Goal: Transaction & Acquisition: Purchase product/service

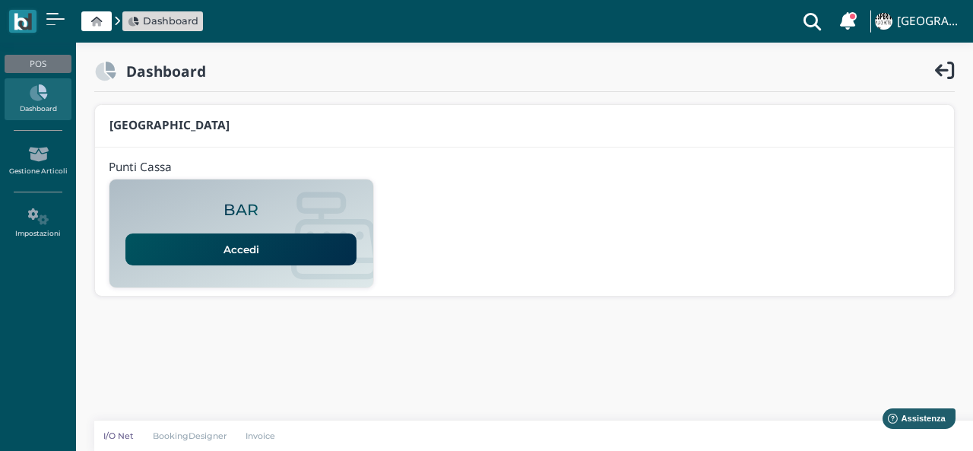
click at [234, 240] on link "Accedi" at bounding box center [240, 249] width 231 height 32
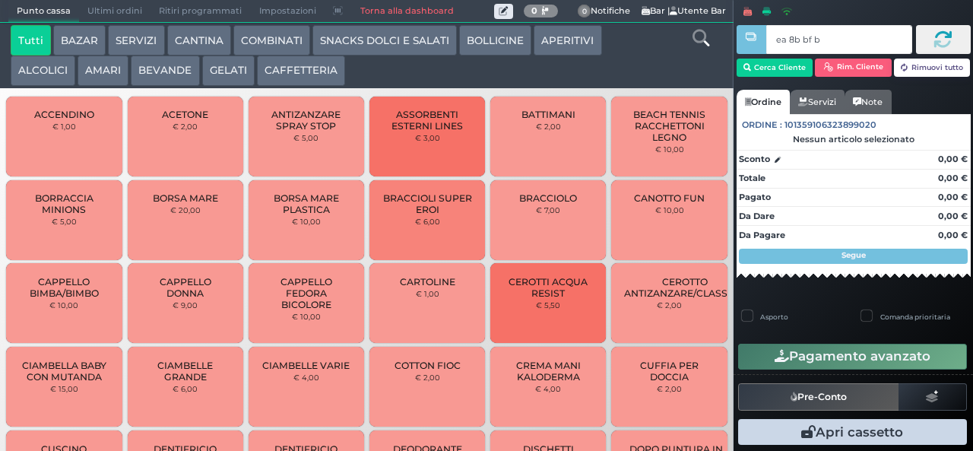
type input "ea 8b bf b9"
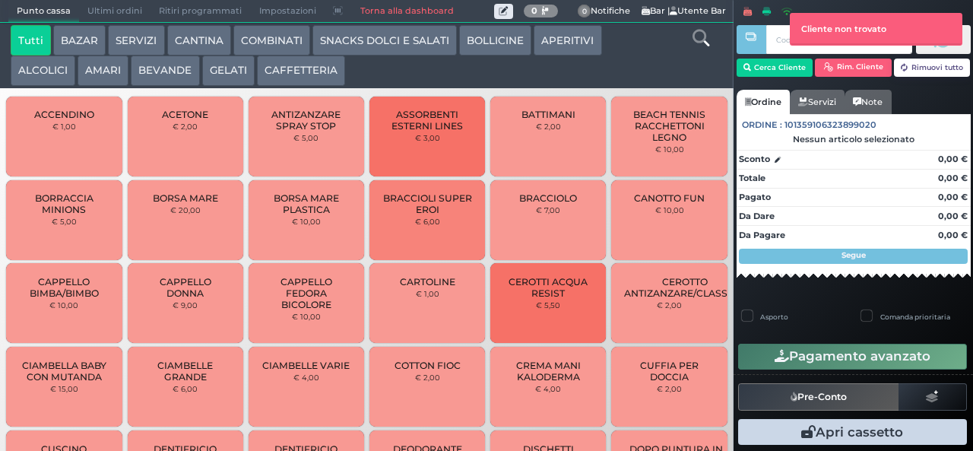
click at [301, 72] on button "CAFFETTERIA" at bounding box center [301, 70] width 88 height 30
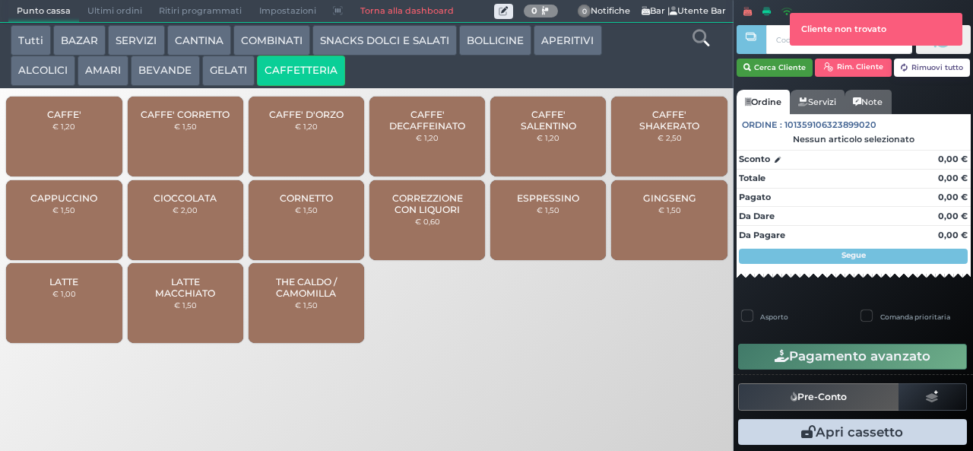
click at [770, 71] on button "Cerca Cliente" at bounding box center [774, 68] width 77 height 18
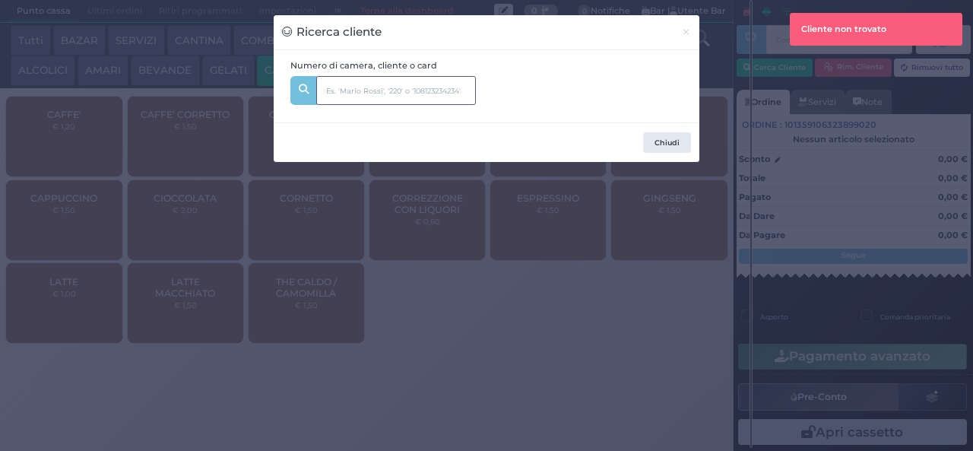
click at [340, 94] on input "text" at bounding box center [396, 90] width 160 height 29
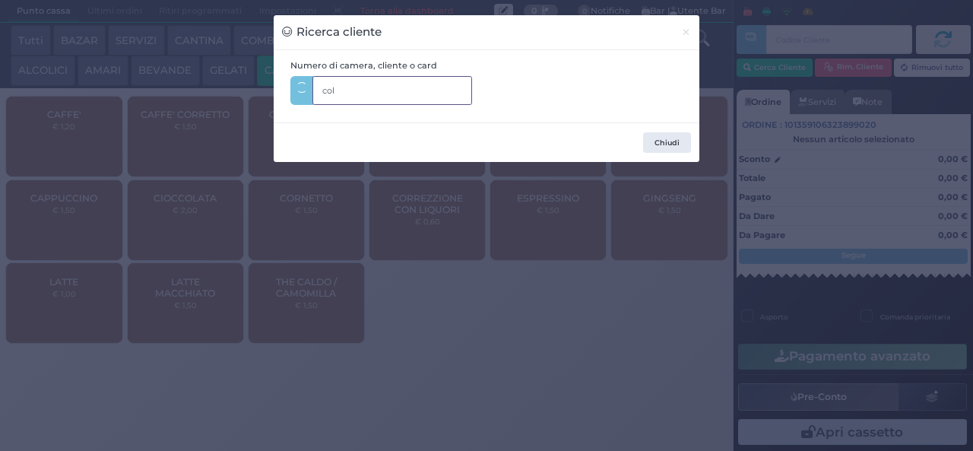
type input "cola"
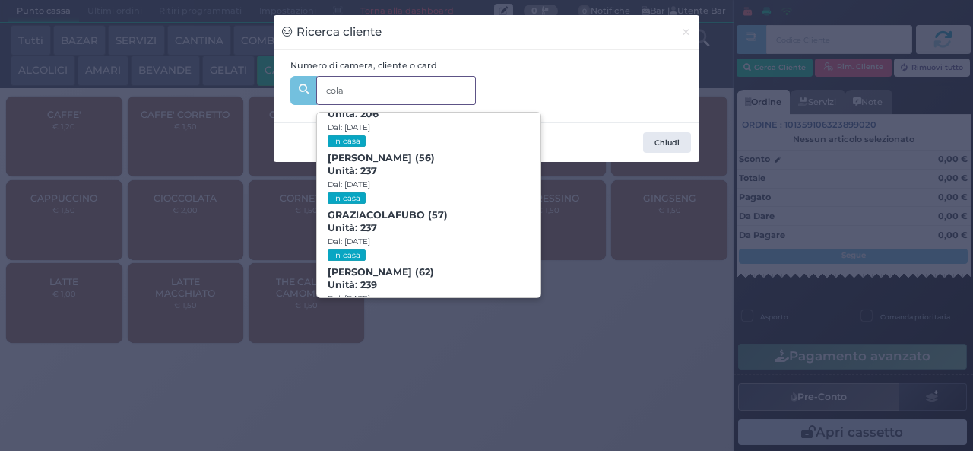
scroll to position [954, 0]
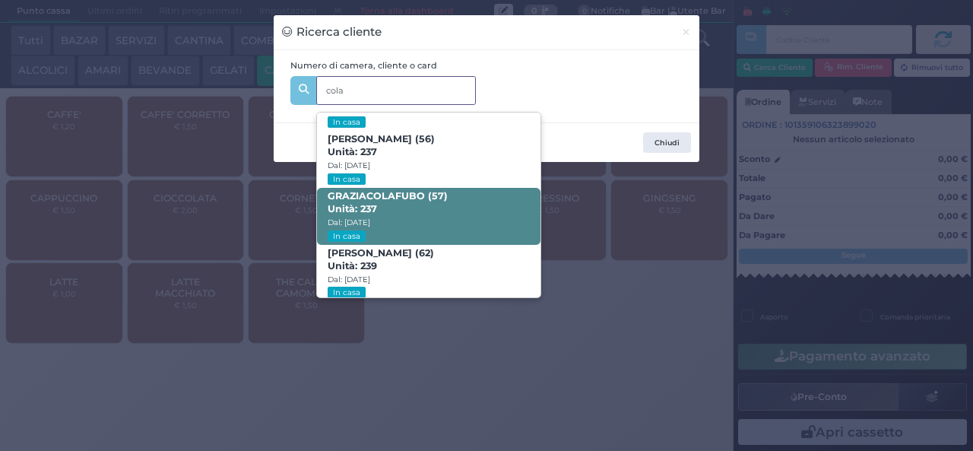
click at [453, 198] on span "GRAZIA COLA FUBO (57) Unità: 237 Dal: 31/08/2025 In casa" at bounding box center [428, 216] width 223 height 57
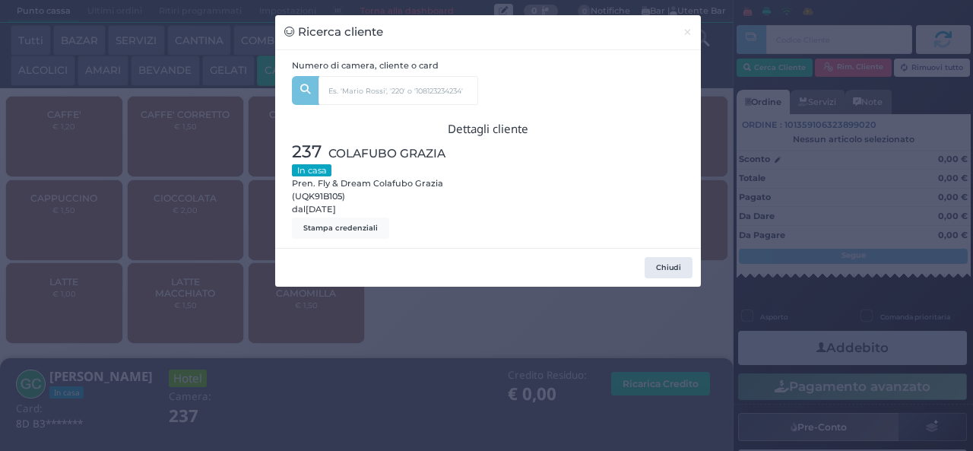
click at [354, 336] on div "Ricerca cliente × Numero di camera, cliente o card cola ROSARIA VALERIO (64) Un…" at bounding box center [486, 225] width 973 height 451
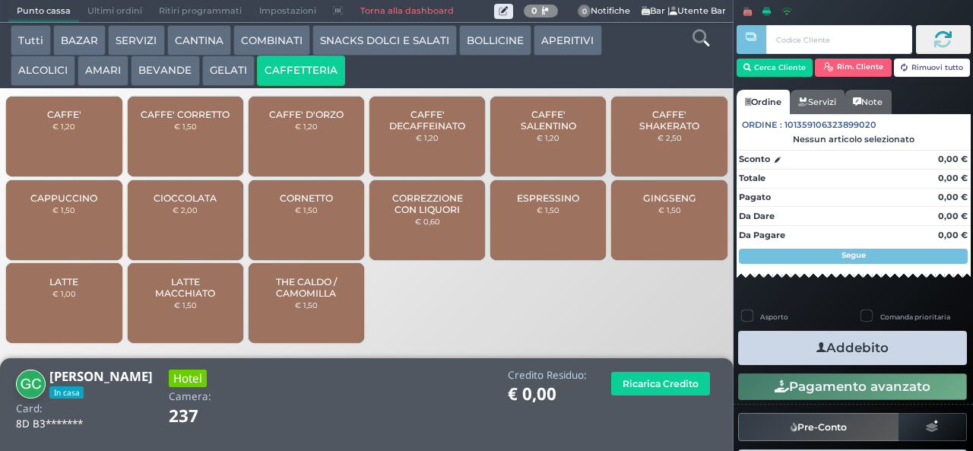
click at [56, 120] on span "CAFFE'" at bounding box center [64, 114] width 34 height 11
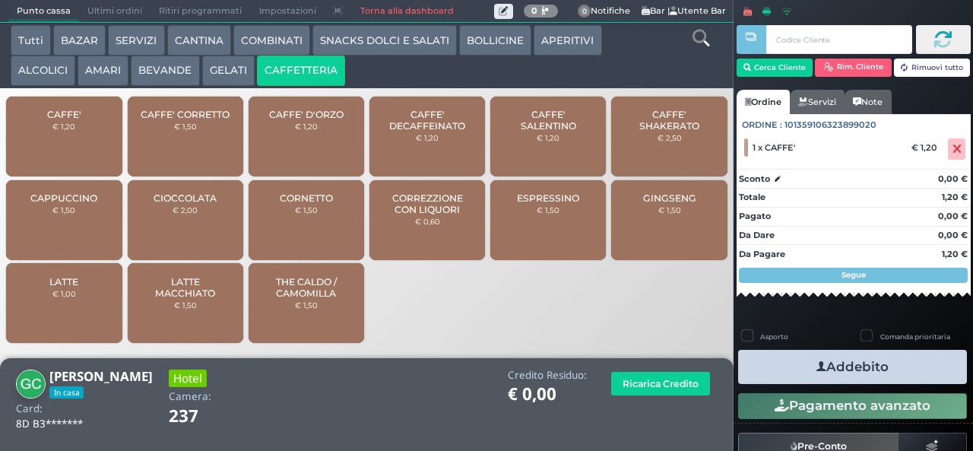
click at [426, 131] on span "CAFFE' DECAFFEINATO" at bounding box center [427, 120] width 90 height 23
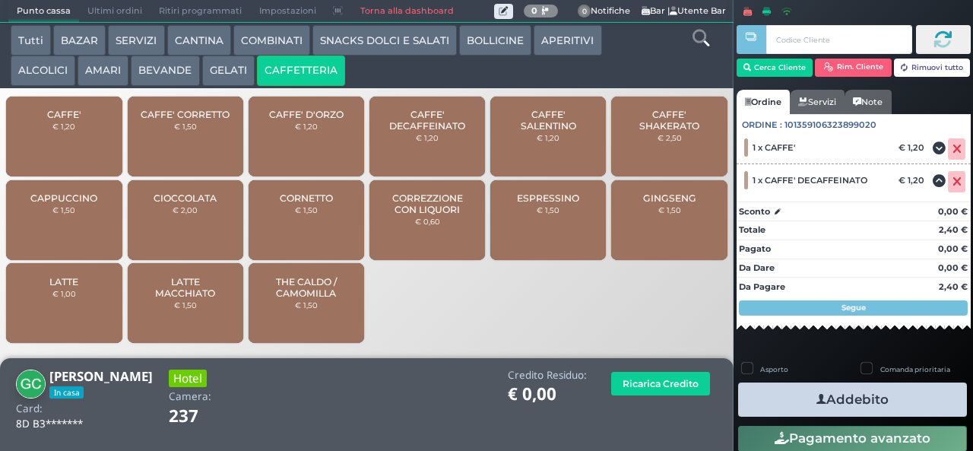
click at [816, 398] on icon "button" at bounding box center [821, 399] width 10 height 16
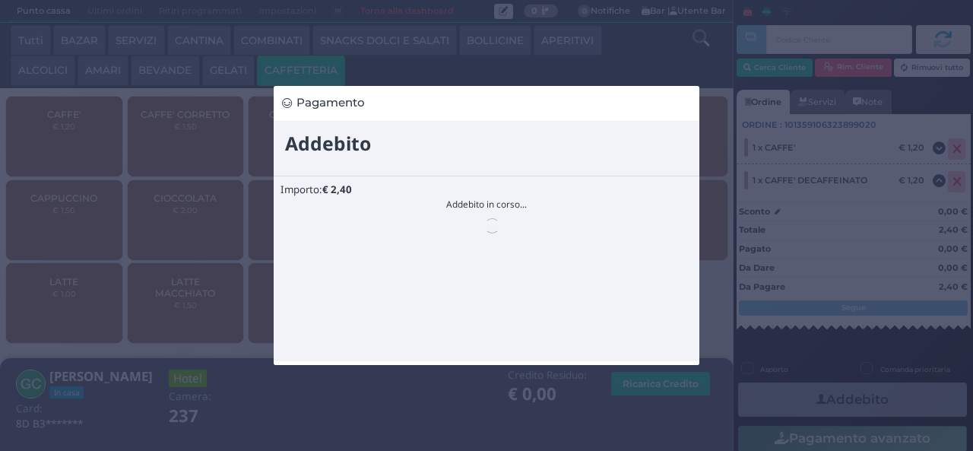
scroll to position [0, 0]
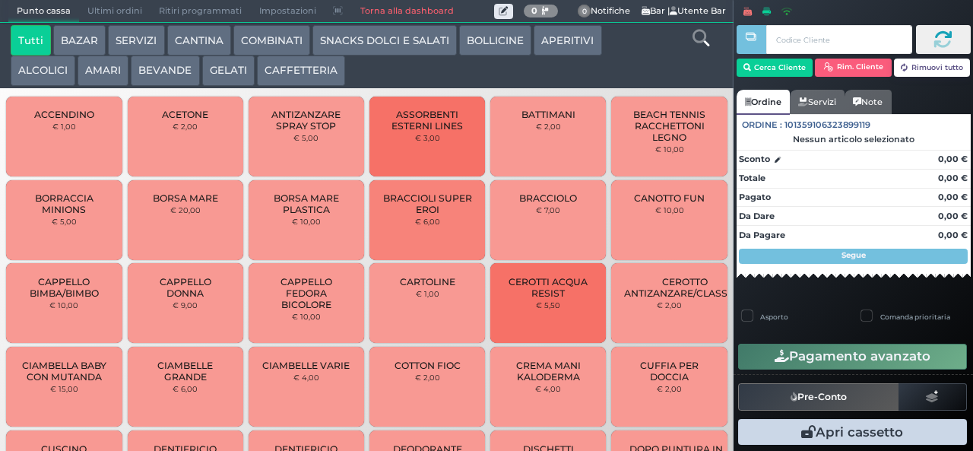
click at [780, 94] on link "Ordine" at bounding box center [762, 102] width 53 height 24
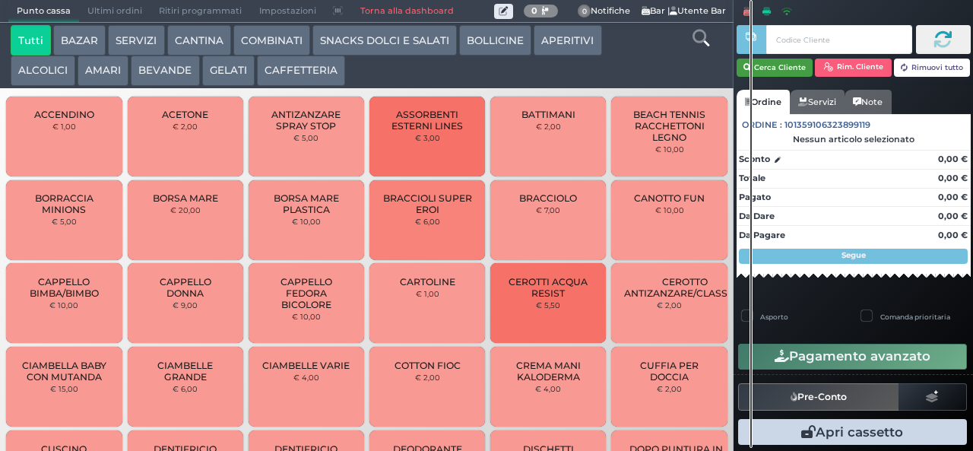
click at [777, 66] on button "Cerca Cliente" at bounding box center [774, 68] width 77 height 18
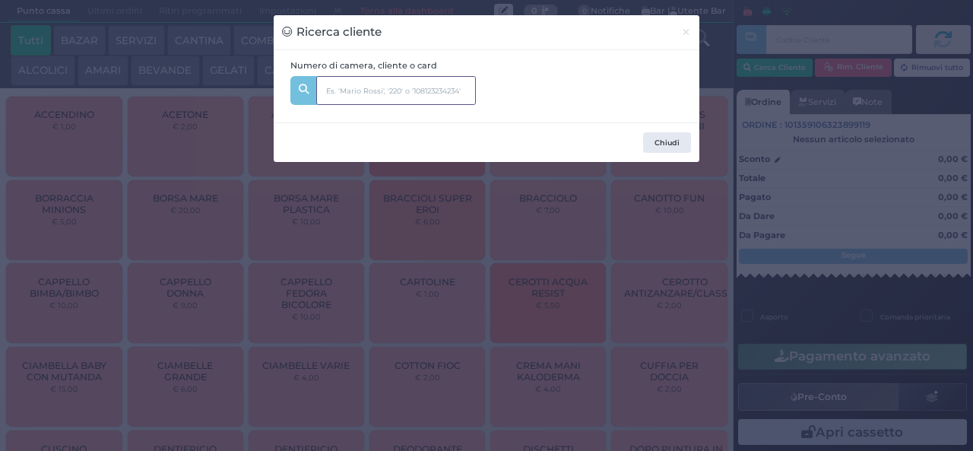
click at [400, 93] on input "text" at bounding box center [396, 90] width 160 height 29
type input "c"
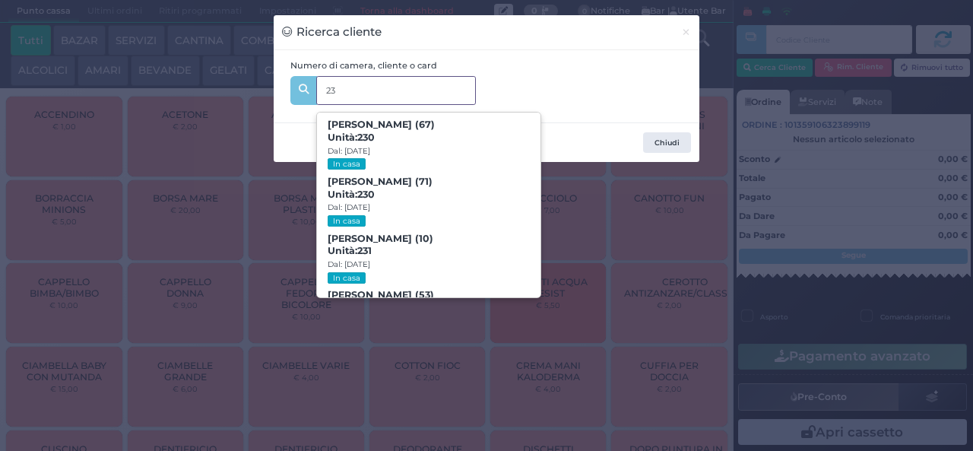
type input "2"
type input "c"
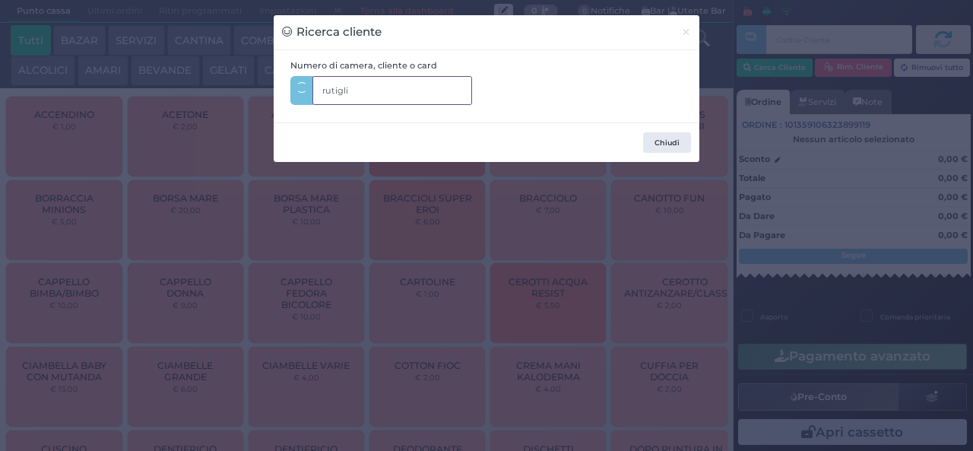
type input "rutiglia"
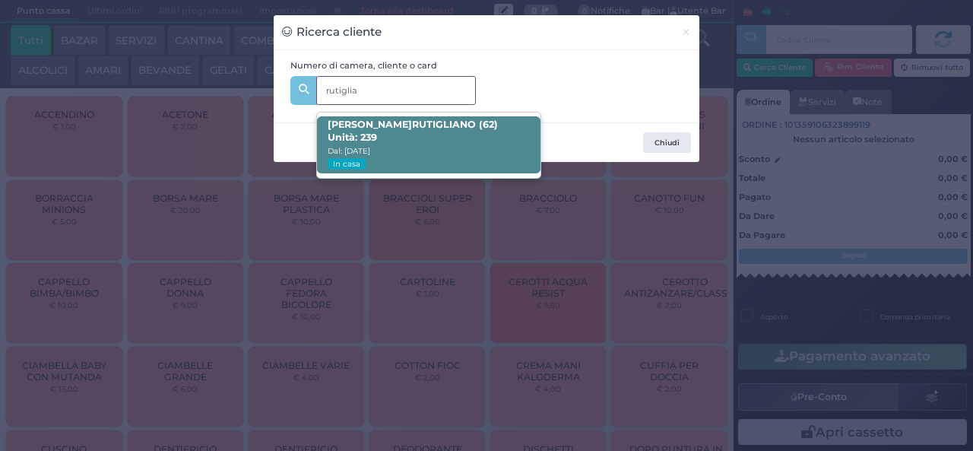
click at [457, 160] on span "LUIGI RUTIGLIA NO (62) Unità: 239 Dal: 31/08/2025 In casa" at bounding box center [428, 144] width 223 height 57
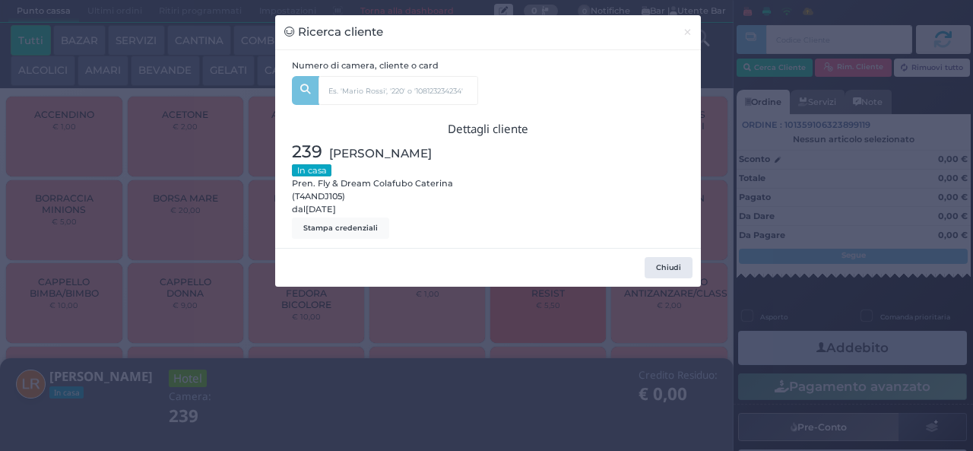
click at [329, 349] on div "Ricerca cliente × Numero di camera, cliente o card rutiglia LUIGI RUTIGLIA NO (…" at bounding box center [486, 225] width 973 height 451
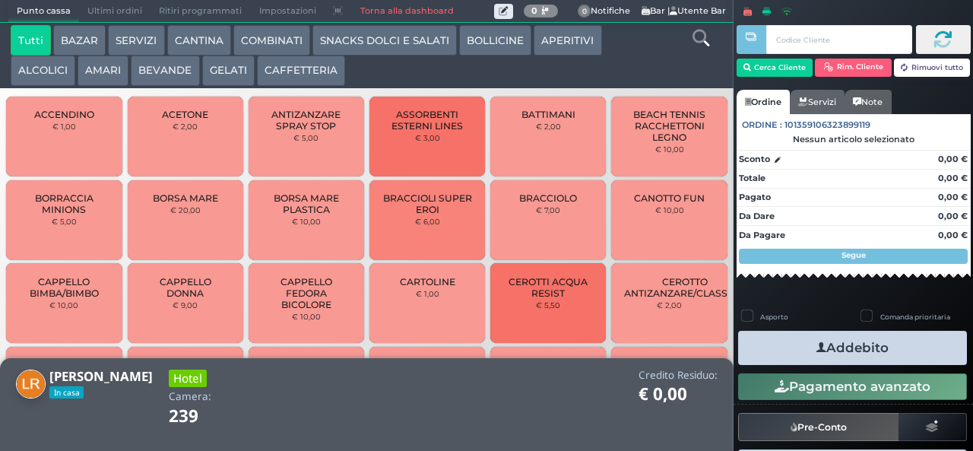
click at [297, 82] on button "CAFFETTERIA" at bounding box center [301, 70] width 88 height 30
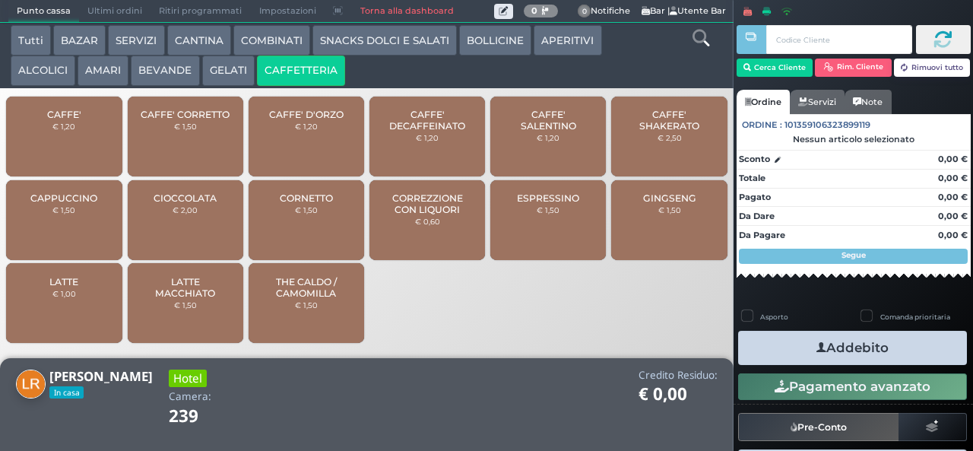
click at [73, 157] on div "CAFFE' € 1,20" at bounding box center [64, 137] width 116 height 80
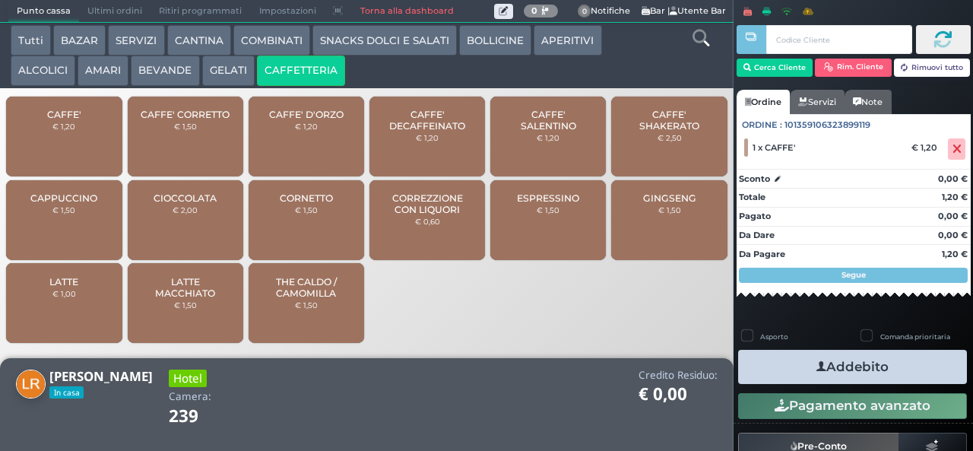
click at [407, 131] on span "CAFFE' DECAFFEINATO" at bounding box center [427, 120] width 90 height 23
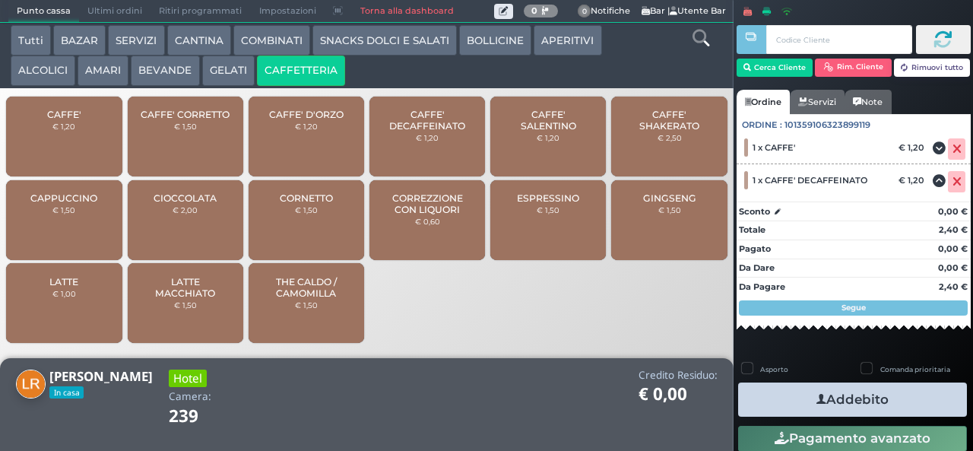
click at [816, 398] on icon "button" at bounding box center [821, 399] width 10 height 16
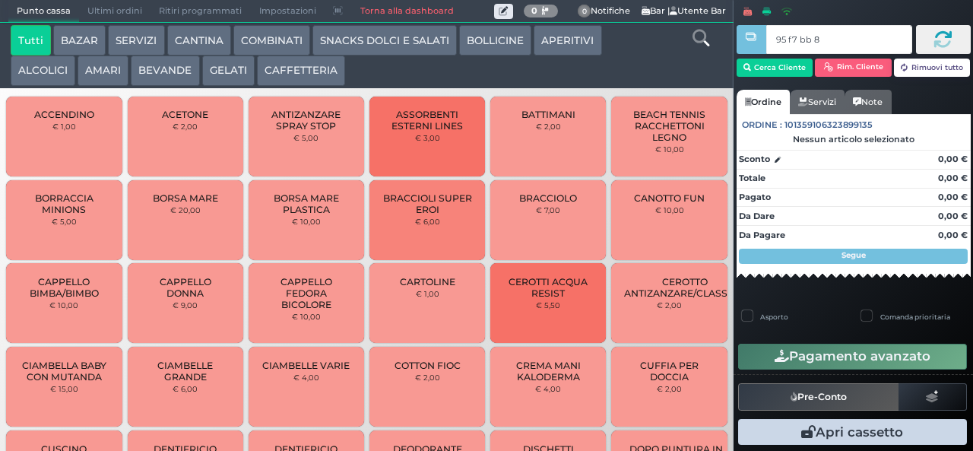
type input "95 f7 bb 8b"
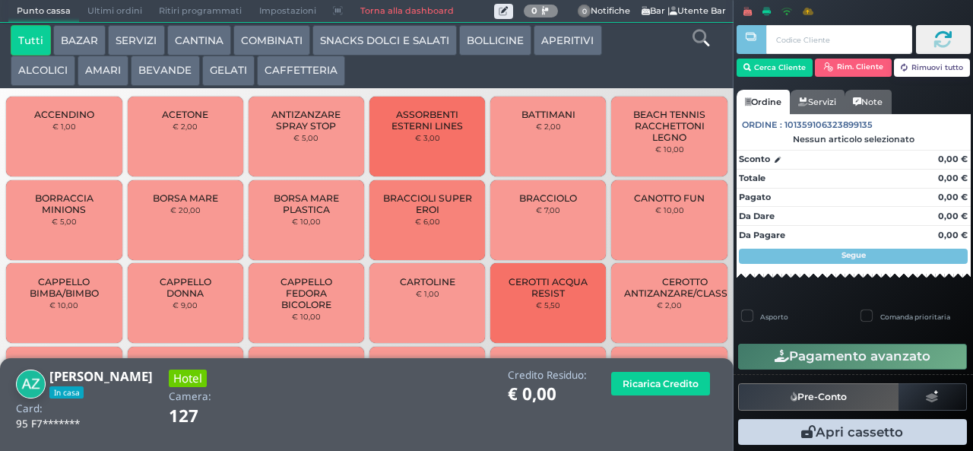
click at [292, 69] on button "CAFFETTERIA" at bounding box center [301, 70] width 88 height 30
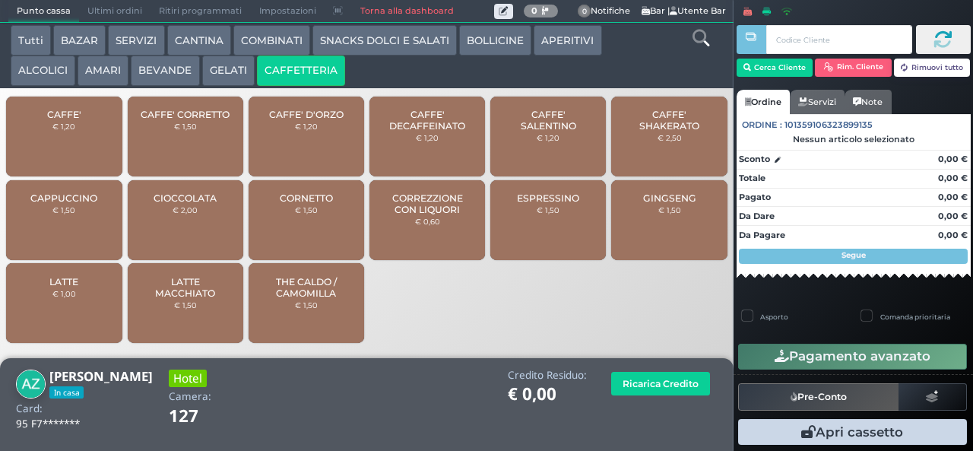
click at [60, 204] on span "CAPPUCCINO" at bounding box center [63, 197] width 67 height 11
click at [82, 228] on div "CAPPUCCINO € 1,50" at bounding box center [64, 220] width 116 height 80
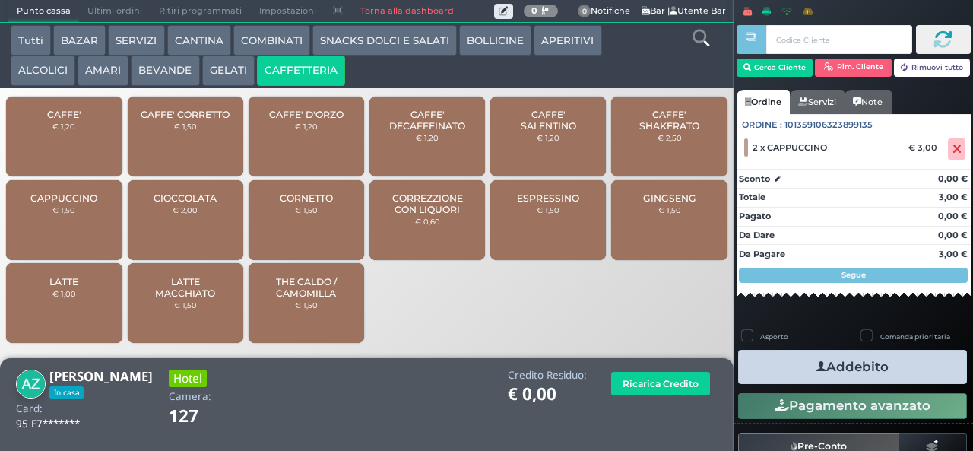
click at [816, 359] on icon "button" at bounding box center [821, 367] width 10 height 16
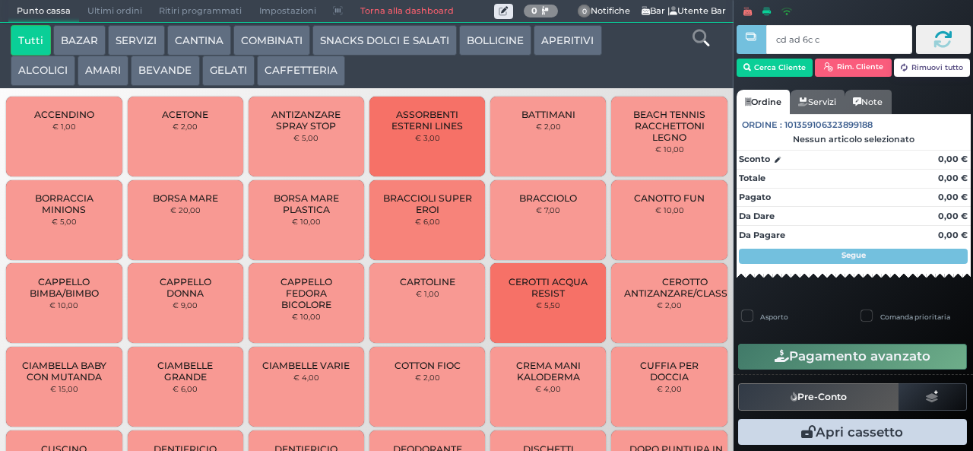
type input "cd ad 6c c3"
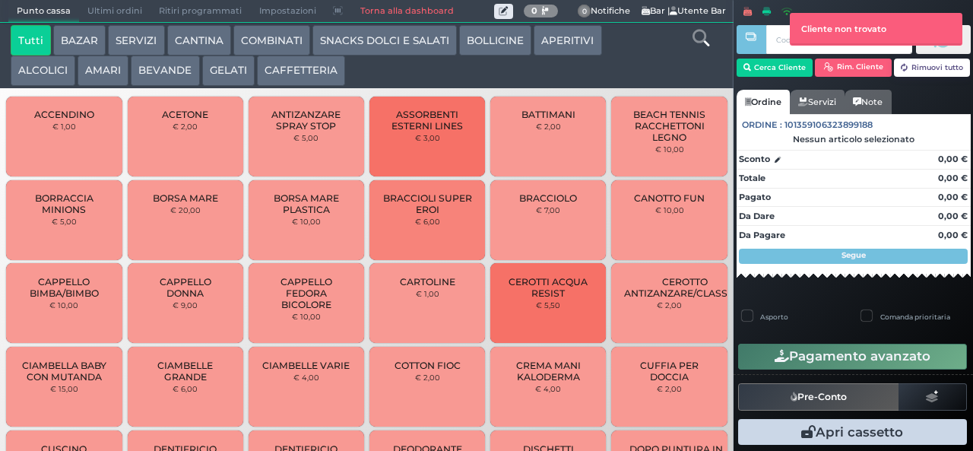
click at [294, 80] on button "CAFFETTERIA" at bounding box center [301, 70] width 88 height 30
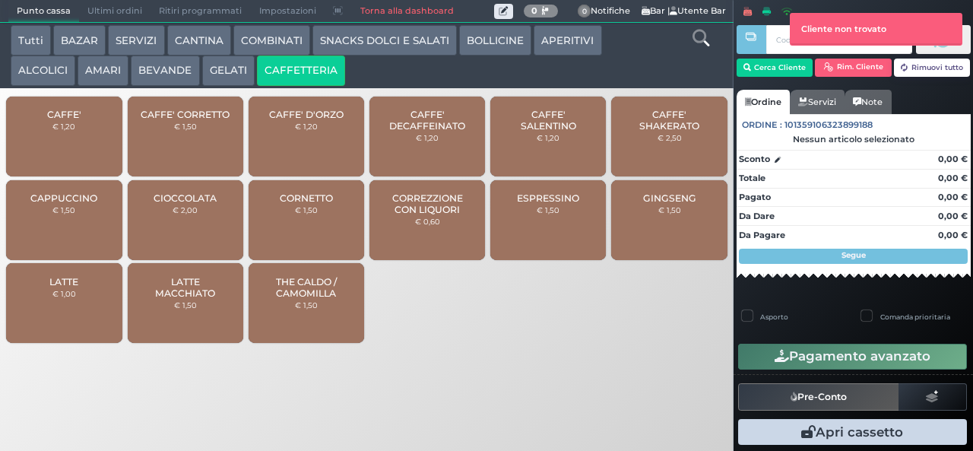
click at [61, 148] on div "CAFFE' € 1,20" at bounding box center [64, 137] width 116 height 80
click at [63, 146] on div "CAFFE' € 1,20" at bounding box center [64, 137] width 116 height 80
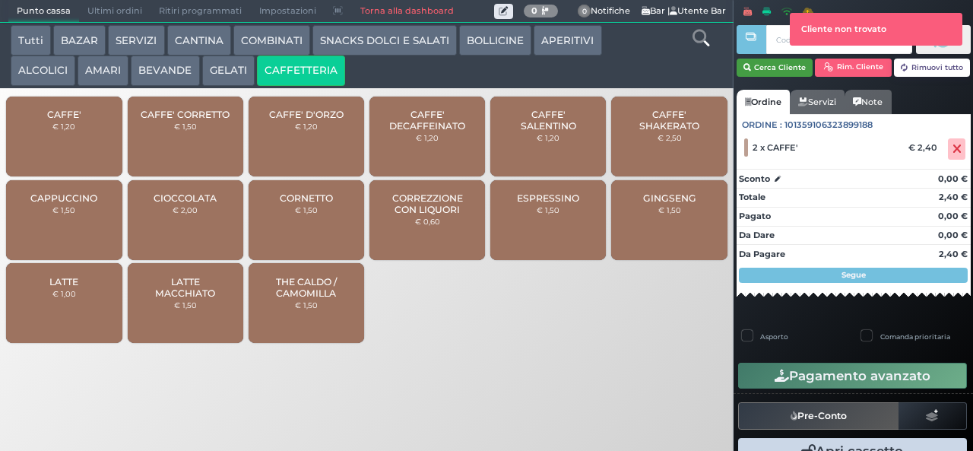
click at [780, 66] on button "Cerca Cliente" at bounding box center [774, 68] width 77 height 18
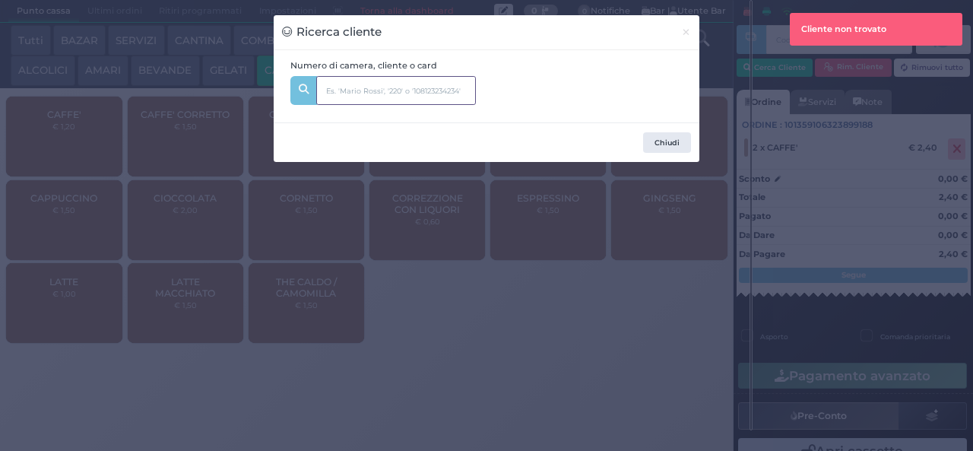
click at [433, 91] on input "text" at bounding box center [396, 90] width 160 height 29
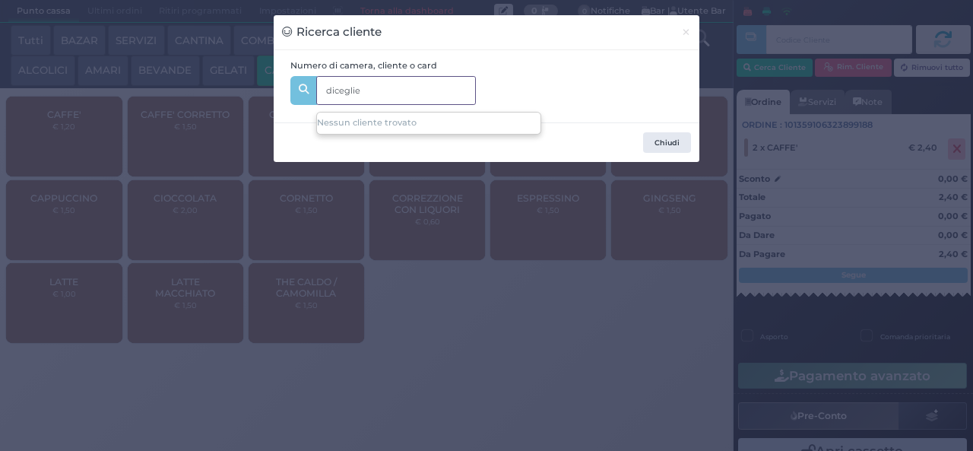
click at [347, 93] on input "diceglie" at bounding box center [396, 90] width 160 height 29
click at [338, 92] on input "diceglie" at bounding box center [396, 90] width 160 height 29
click at [337, 94] on input "diceglie" at bounding box center [396, 90] width 160 height 29
type input "di ceglie"
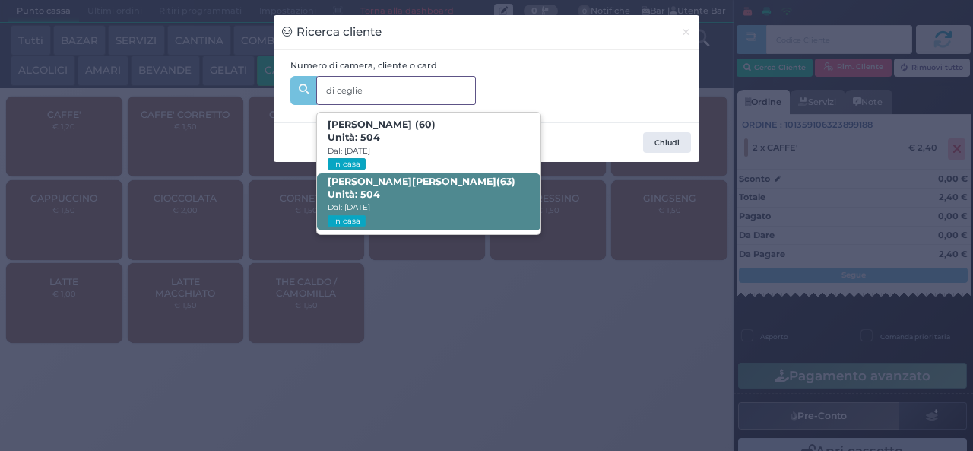
click at [433, 201] on span "Pietro Di Ceglie (63) Unità: 504 Dal: 31/08/2025 In casa" at bounding box center [428, 201] width 223 height 57
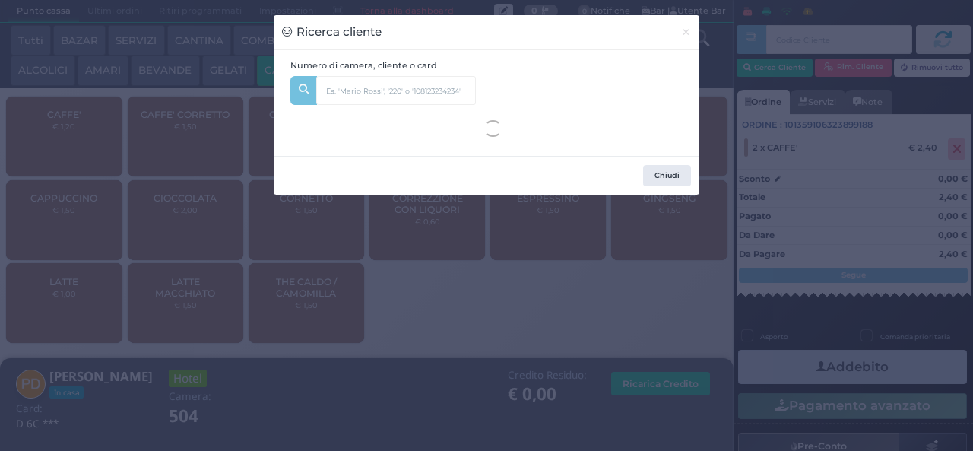
click at [329, 345] on div "Ricerca cliente × Numero di camera, cliente o card di ceglie Giovanna Chironna …" at bounding box center [486, 225] width 973 height 451
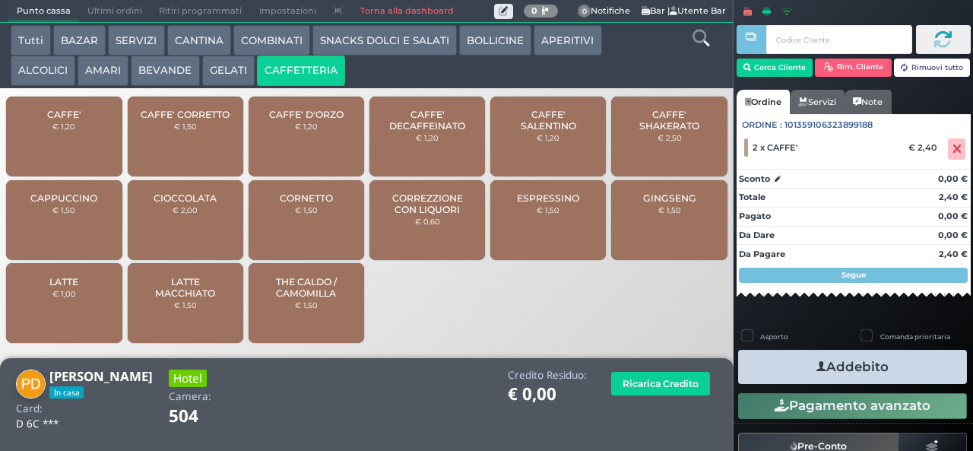
click at [816, 366] on icon "button" at bounding box center [821, 367] width 10 height 16
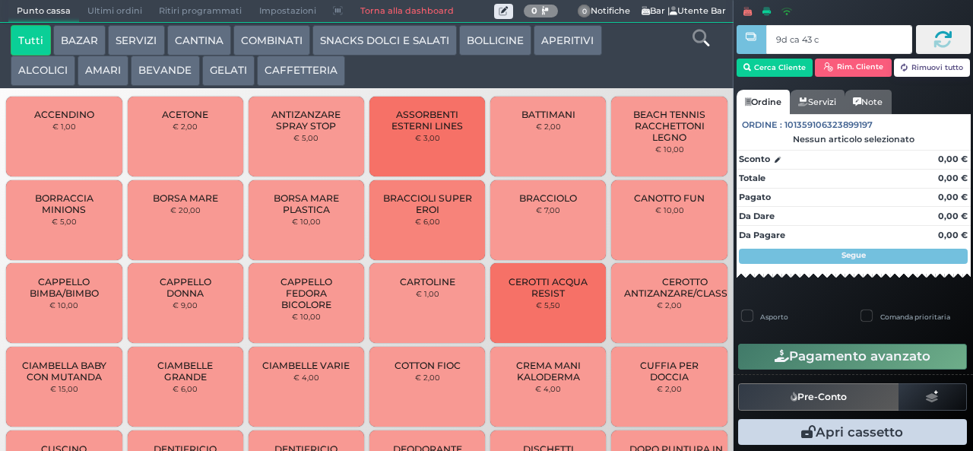
type input "9d ca 43 c3"
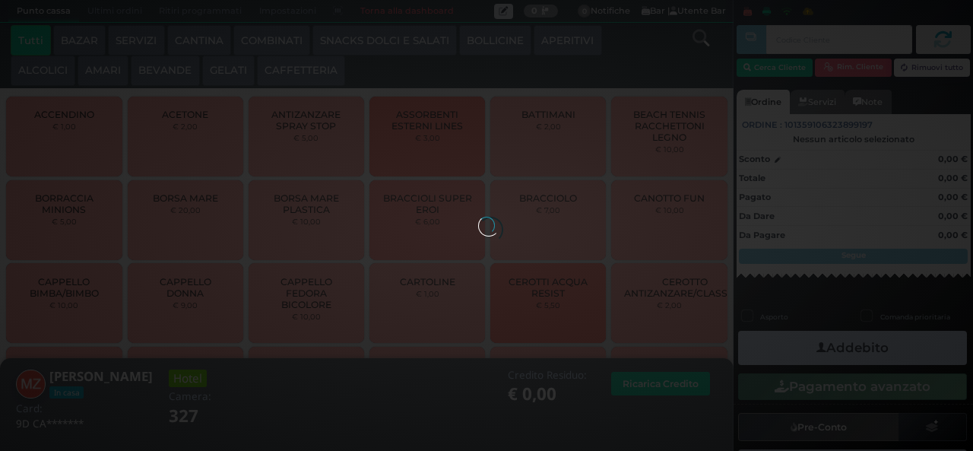
click at [478, 217] on div at bounding box center [486, 225] width 17 height 17
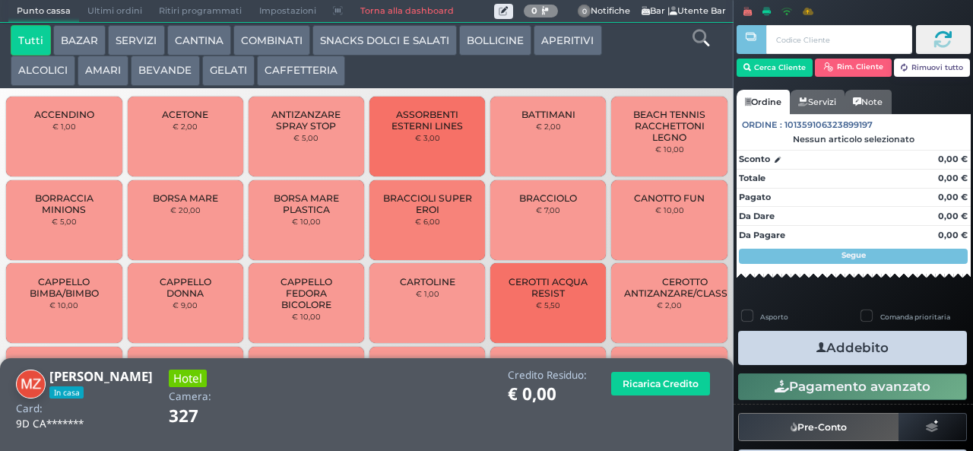
click at [310, 71] on button "CAFFETTERIA" at bounding box center [301, 70] width 88 height 30
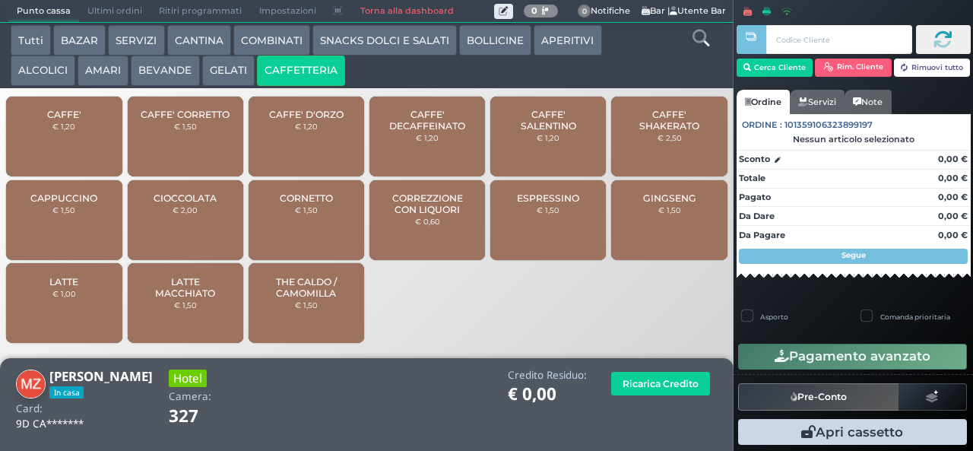
click at [49, 152] on div "CAFFE' € 1,20" at bounding box center [64, 137] width 116 height 80
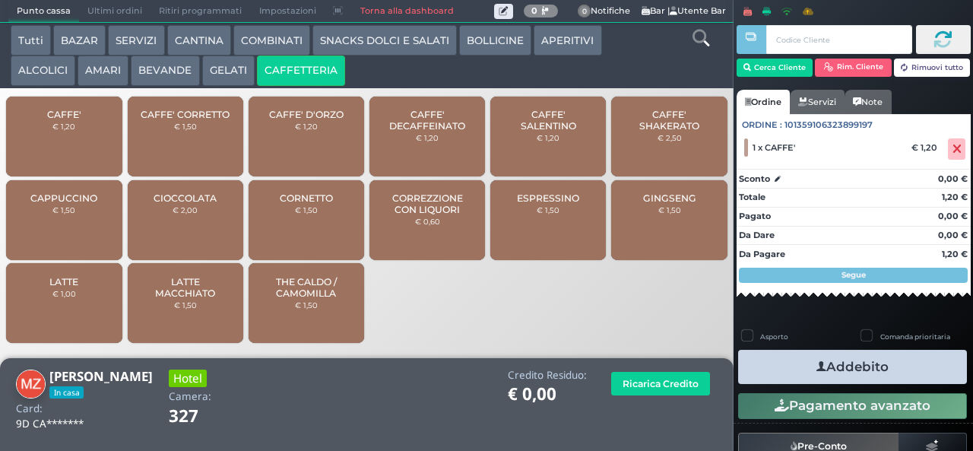
click at [422, 131] on span "CAFFE' DECAFFEINATO" at bounding box center [427, 120] width 90 height 23
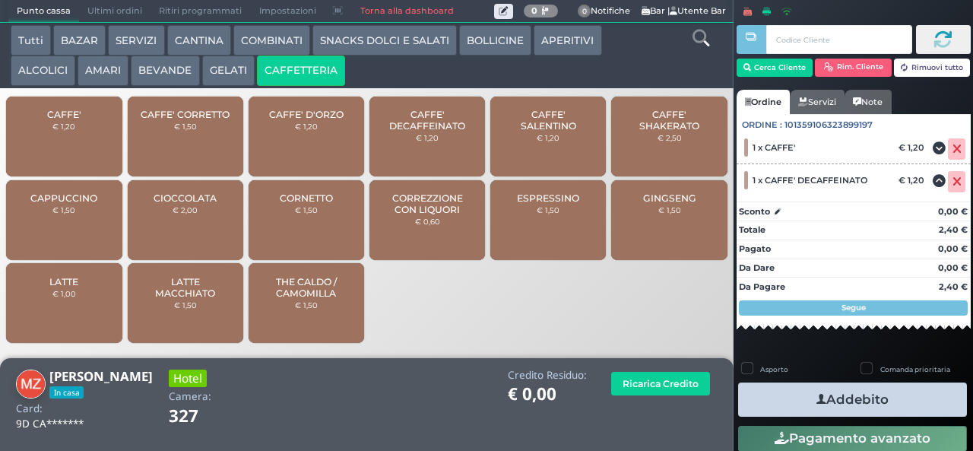
click at [816, 404] on icon "button" at bounding box center [821, 399] width 10 height 16
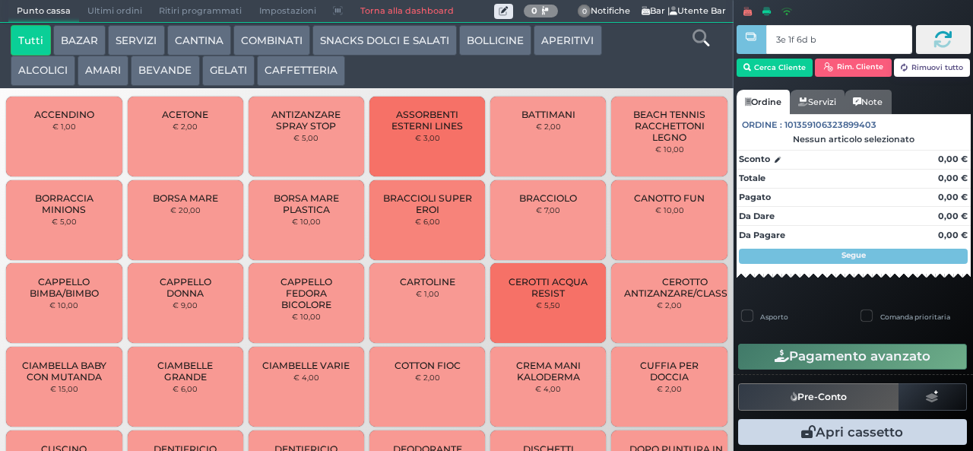
type input "3e 1f 6d b9"
click at [0, 0] on div at bounding box center [0, 0] width 0 height 0
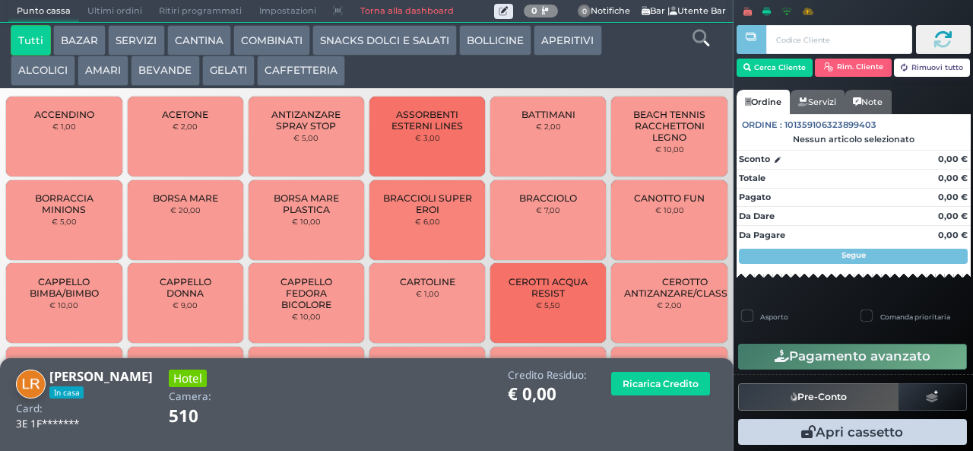
click at [296, 71] on button "CAFFETTERIA" at bounding box center [301, 70] width 88 height 30
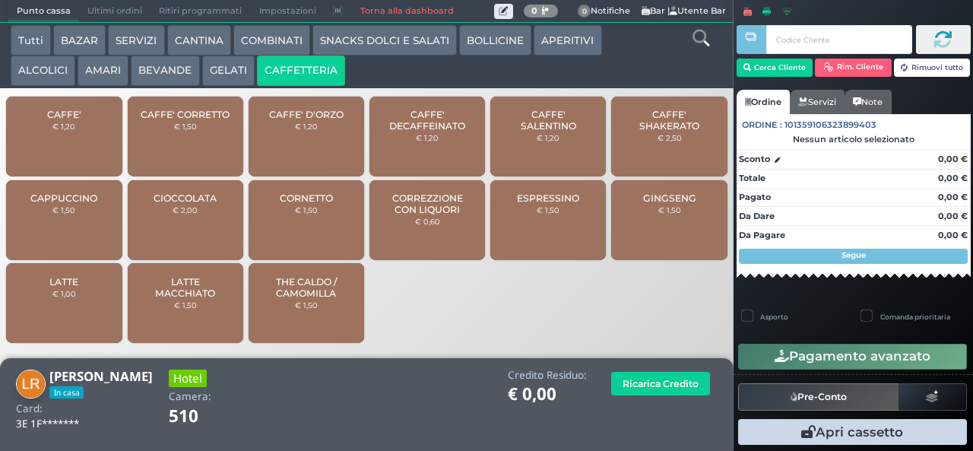
click at [49, 120] on span "CAFFE'" at bounding box center [64, 114] width 34 height 11
click at [47, 120] on span "CAFFE'" at bounding box center [64, 114] width 34 height 11
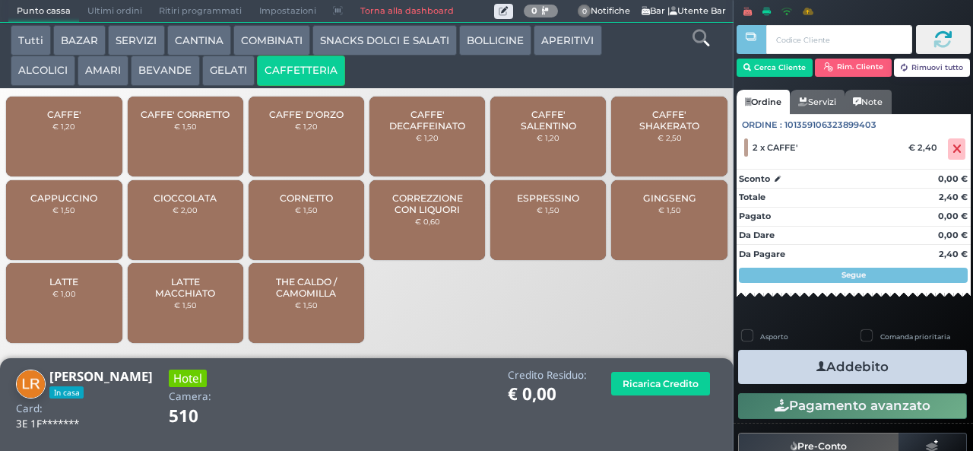
click at [816, 366] on icon "button" at bounding box center [821, 367] width 10 height 16
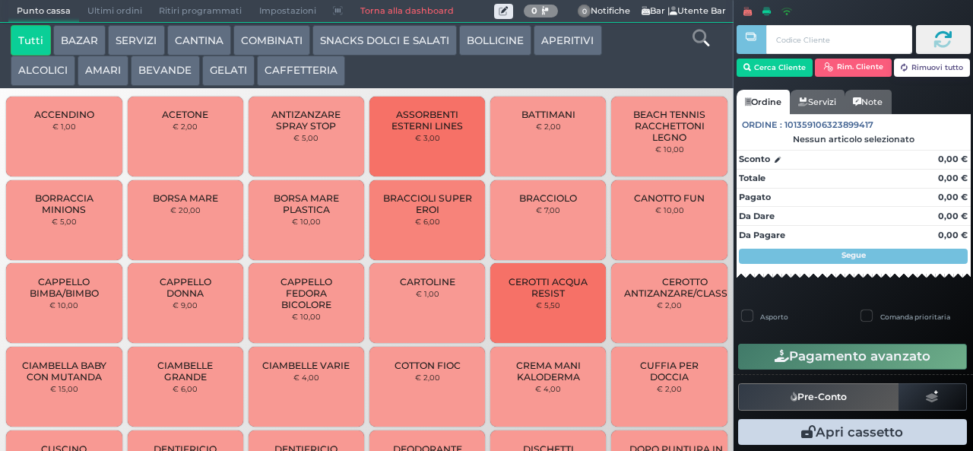
click at [295, 68] on button "CAFFETTERIA" at bounding box center [301, 70] width 88 height 30
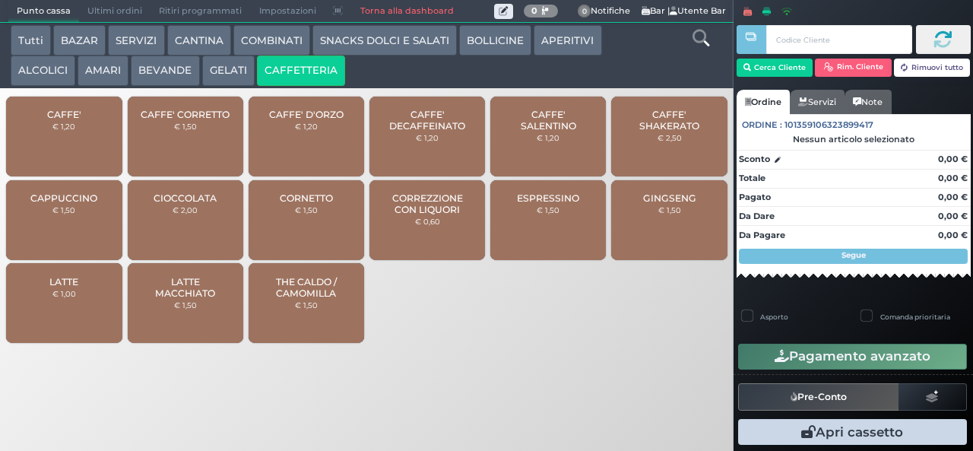
click at [55, 120] on span "CAFFE'" at bounding box center [64, 114] width 34 height 11
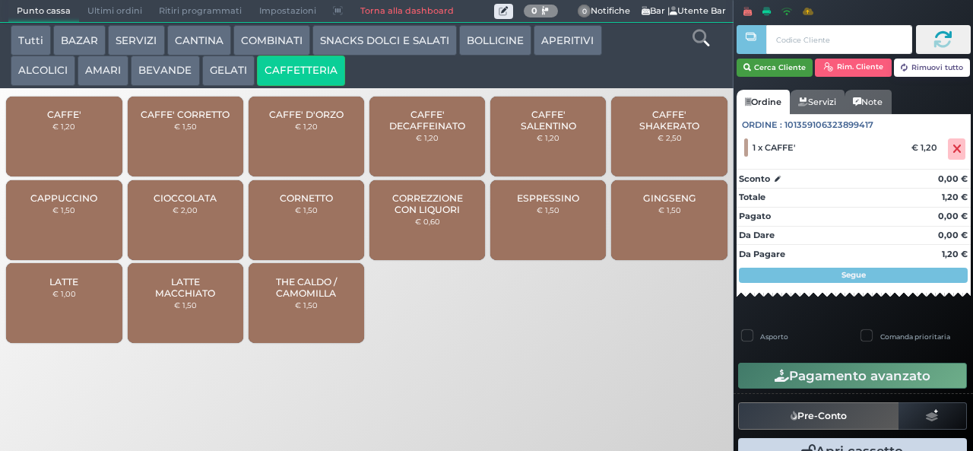
click at [768, 68] on button "Cerca Cliente" at bounding box center [774, 68] width 77 height 18
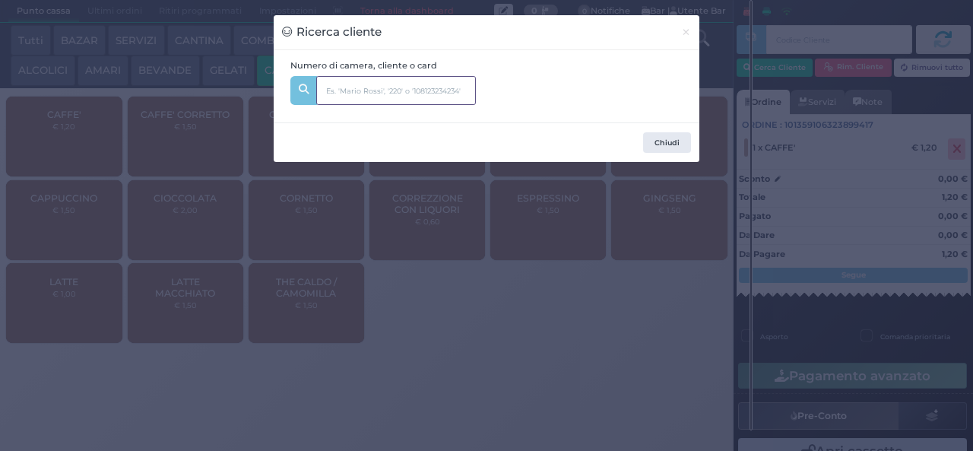
click at [343, 91] on input "text" at bounding box center [396, 90] width 160 height 29
type input "244"
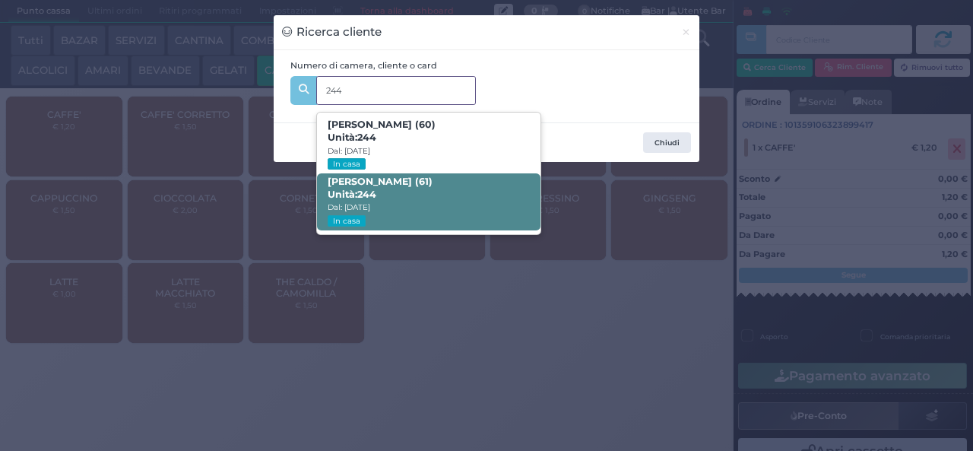
click at [407, 200] on span "[PERSON_NAME] (61) Unità: 244 Dal: [DATE] In casa" at bounding box center [428, 201] width 223 height 57
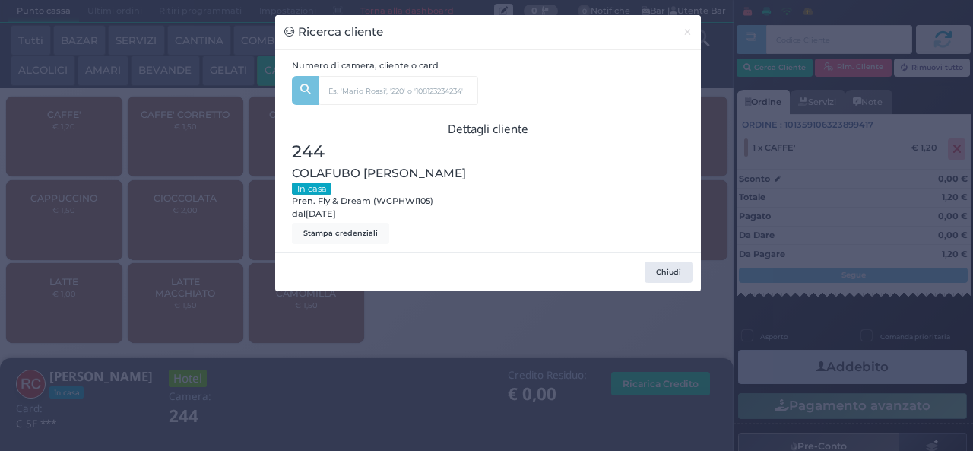
click at [337, 362] on div "Ricerca cliente × Numero di camera, cliente o card 244 [PERSON_NAME] (60) Unità…" at bounding box center [486, 225] width 973 height 451
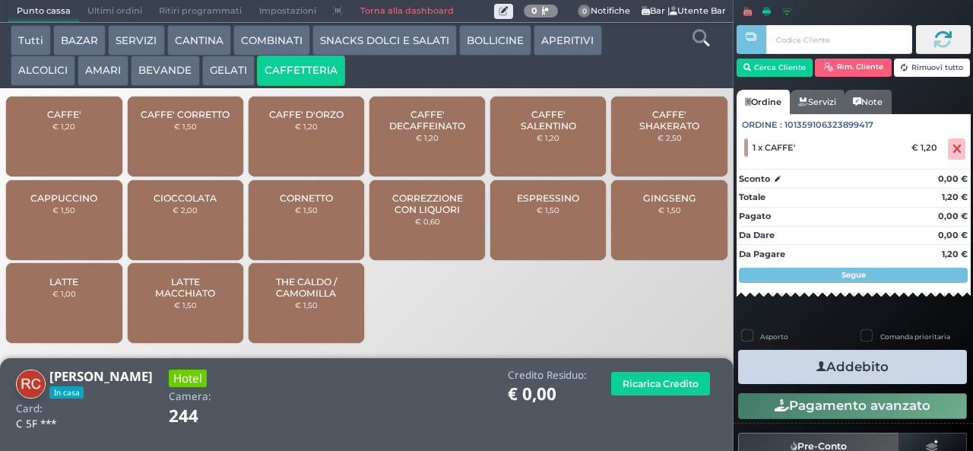
click at [816, 366] on icon "button" at bounding box center [821, 367] width 10 height 16
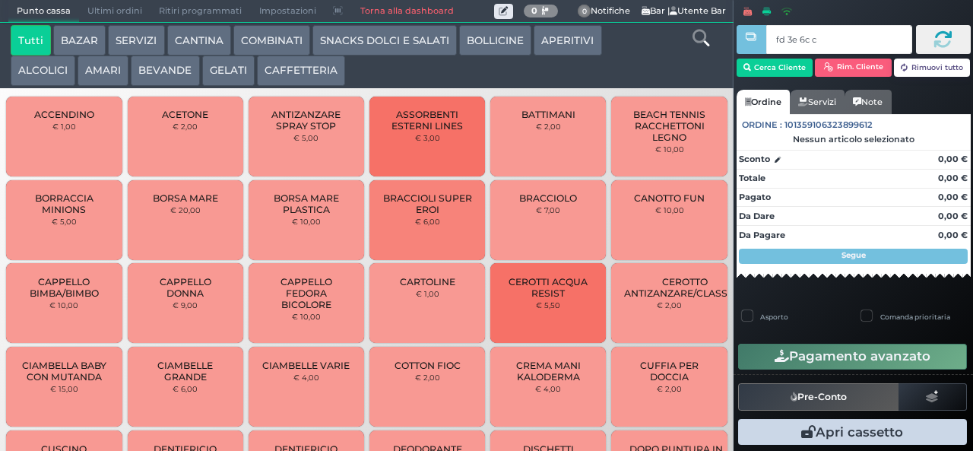
type input "fd 3e 6c c3"
click at [285, 75] on button "CAFFETTERIA" at bounding box center [301, 70] width 88 height 30
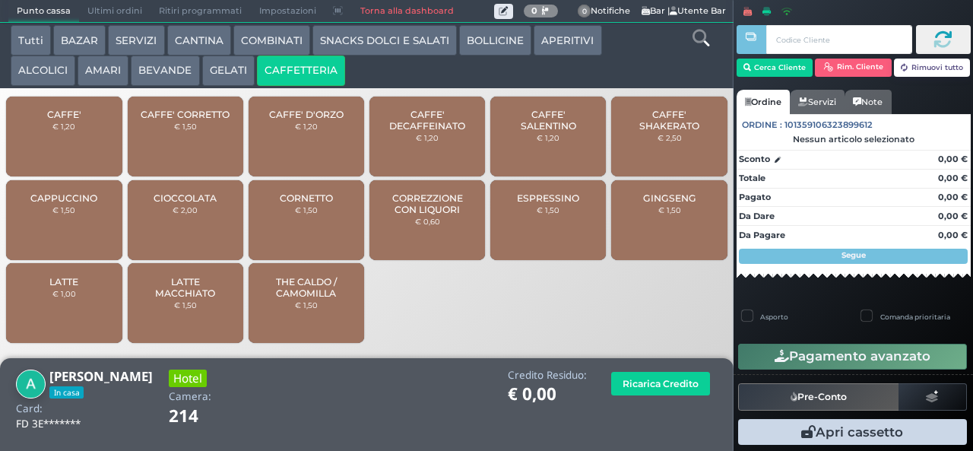
click at [66, 204] on span "CAPPUCCINO" at bounding box center [63, 197] width 67 height 11
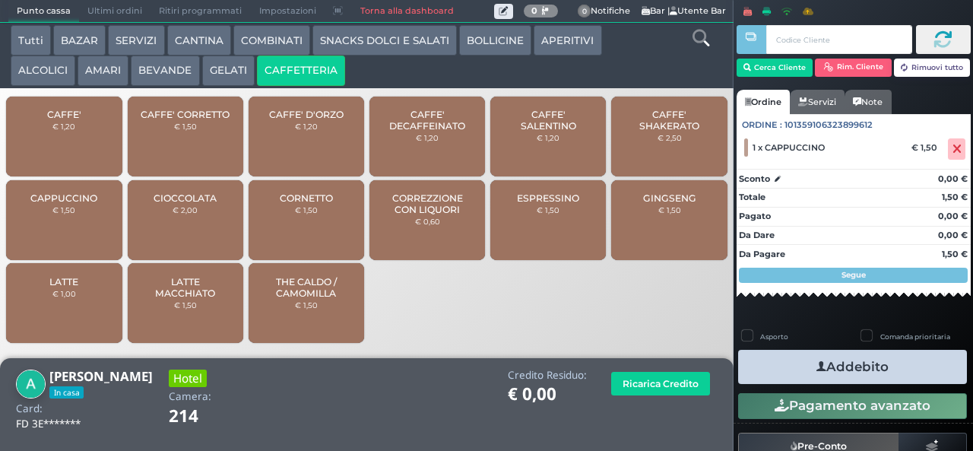
click at [816, 364] on icon "button" at bounding box center [821, 367] width 10 height 16
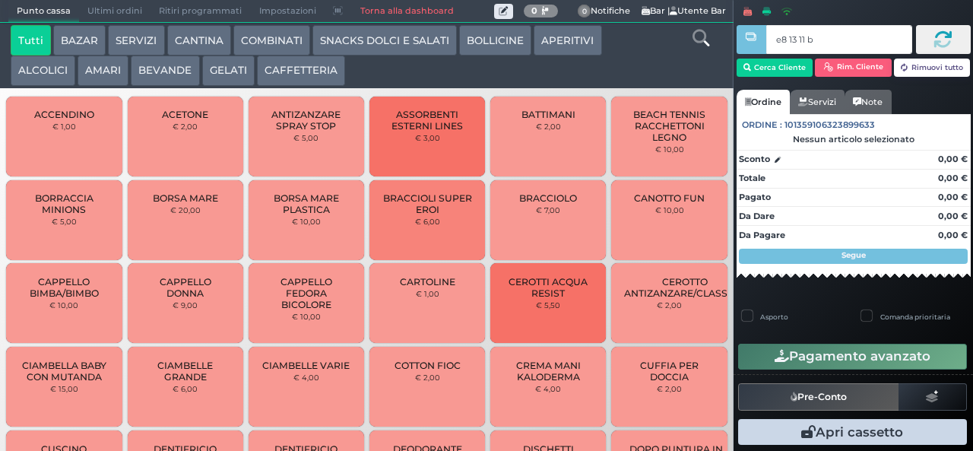
type input "e8 13 11 b9"
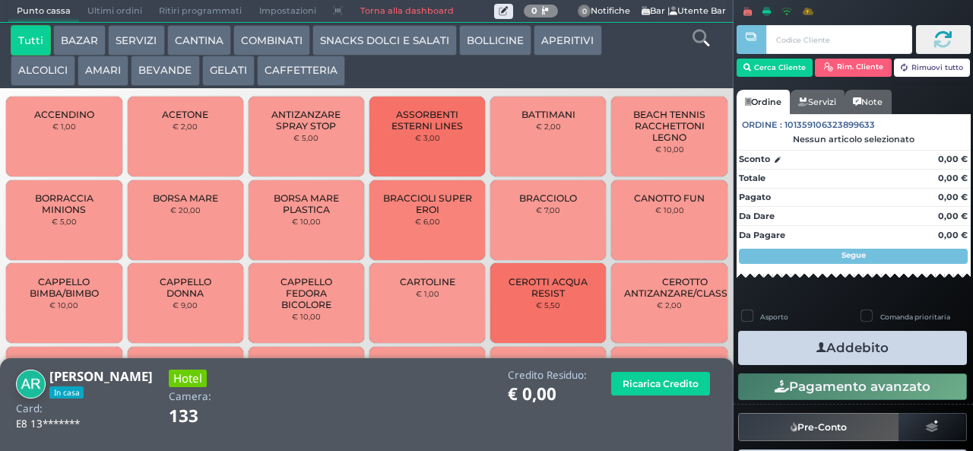
click at [319, 59] on button "CAFFETTERIA" at bounding box center [301, 70] width 88 height 30
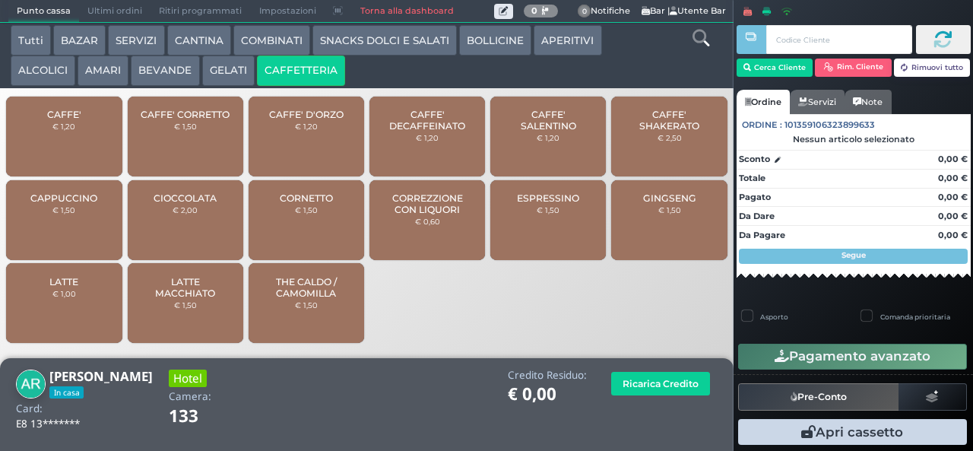
click at [73, 158] on div "CAFFE' € 1,20" at bounding box center [64, 137] width 116 height 80
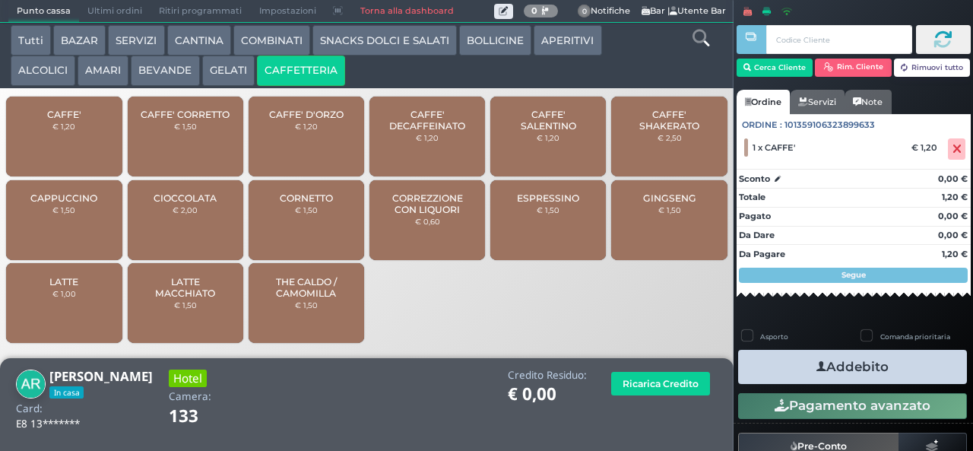
click at [816, 369] on icon "button" at bounding box center [821, 367] width 10 height 16
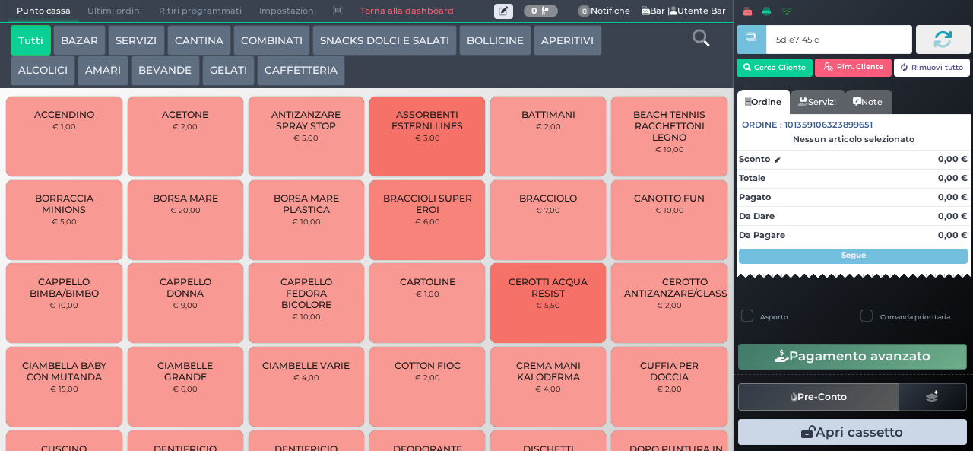
type input "5d e7 45 c3"
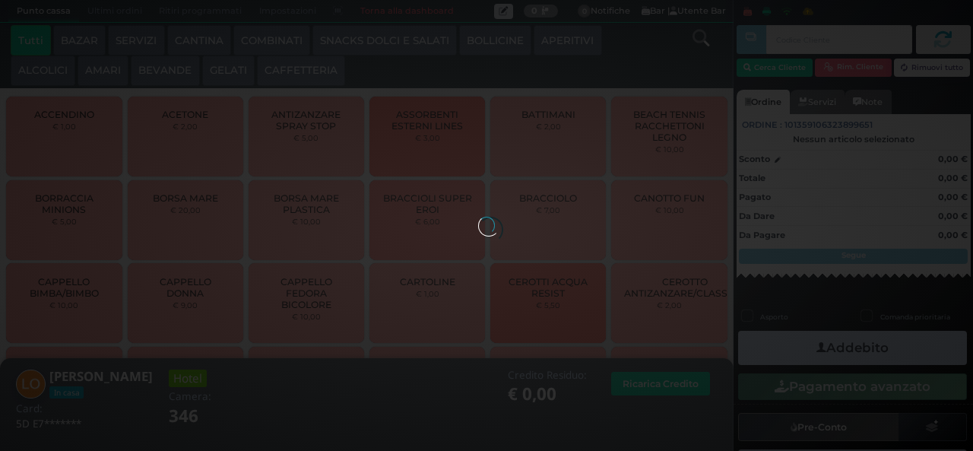
click at [307, 65] on button "CAFFETTERIA" at bounding box center [301, 70] width 88 height 30
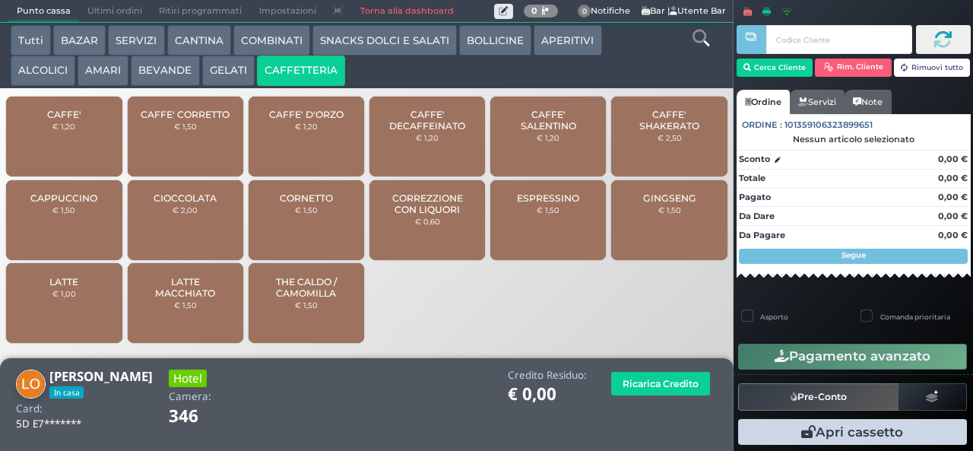
click at [77, 226] on div "CAPPUCCINO € 1,50" at bounding box center [64, 220] width 116 height 80
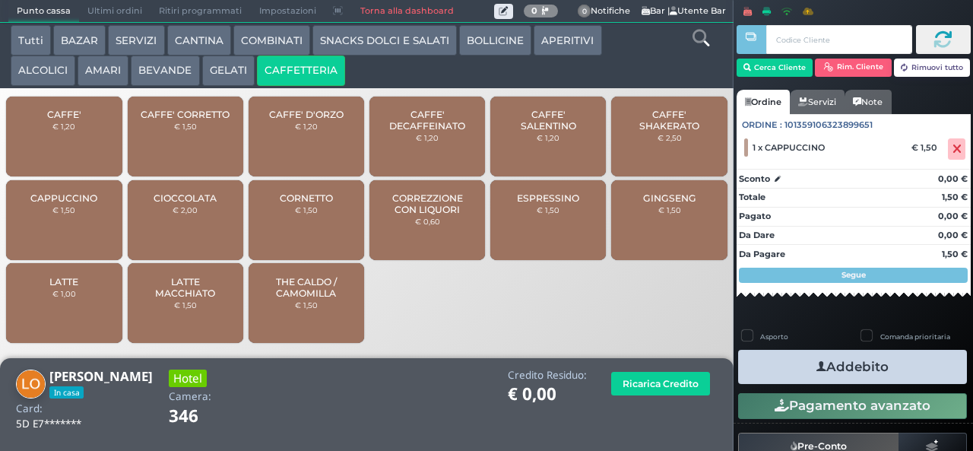
click at [818, 366] on icon "button" at bounding box center [821, 367] width 10 height 16
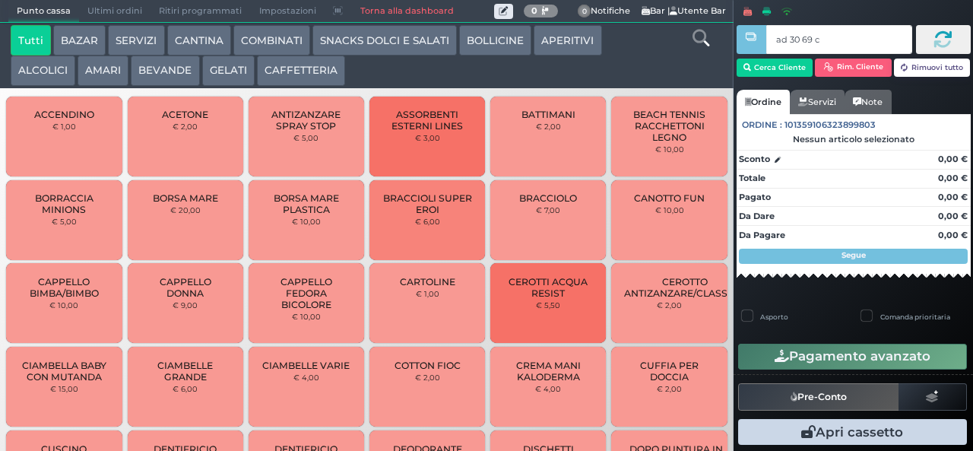
type input "ad 30 69 c3"
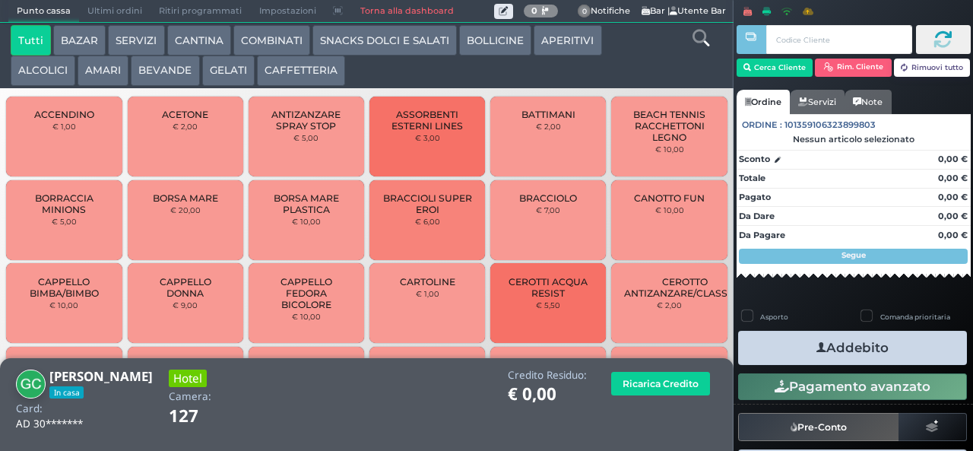
click at [290, 62] on button "CAFFETTERIA" at bounding box center [301, 70] width 88 height 30
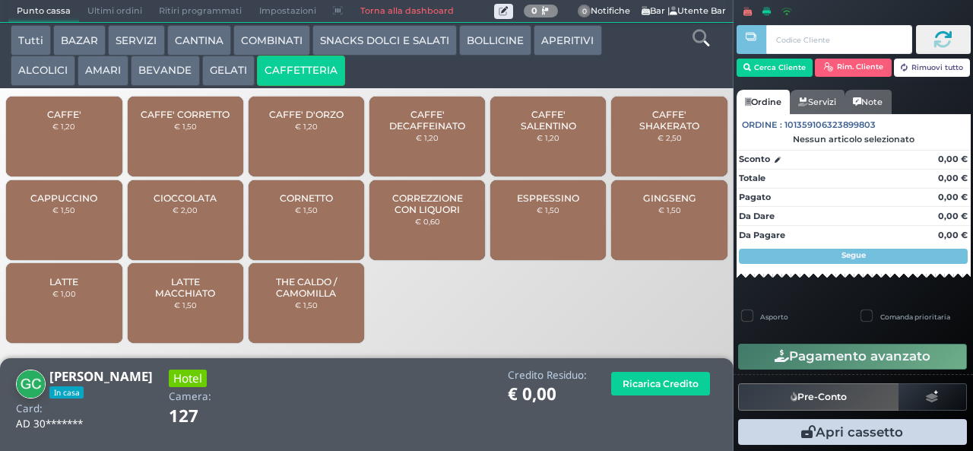
click at [78, 204] on span "CAPPUCCINO" at bounding box center [63, 197] width 67 height 11
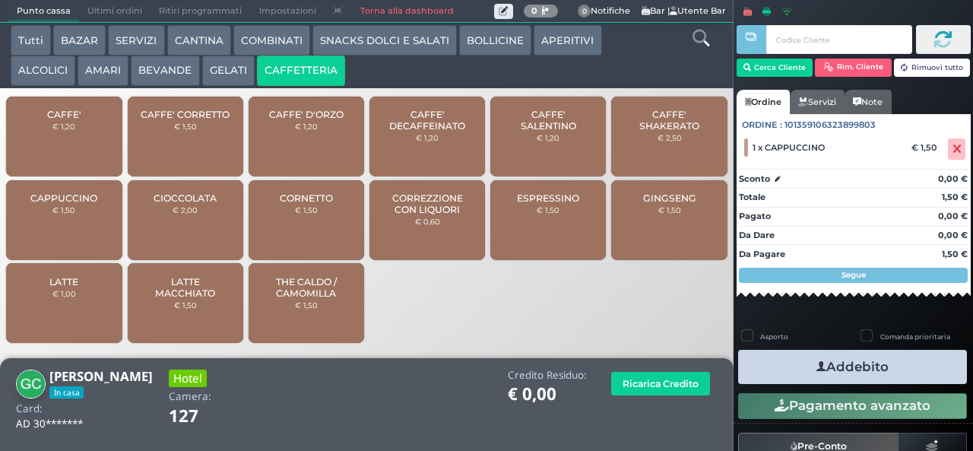
click at [816, 369] on icon "button" at bounding box center [821, 367] width 10 height 16
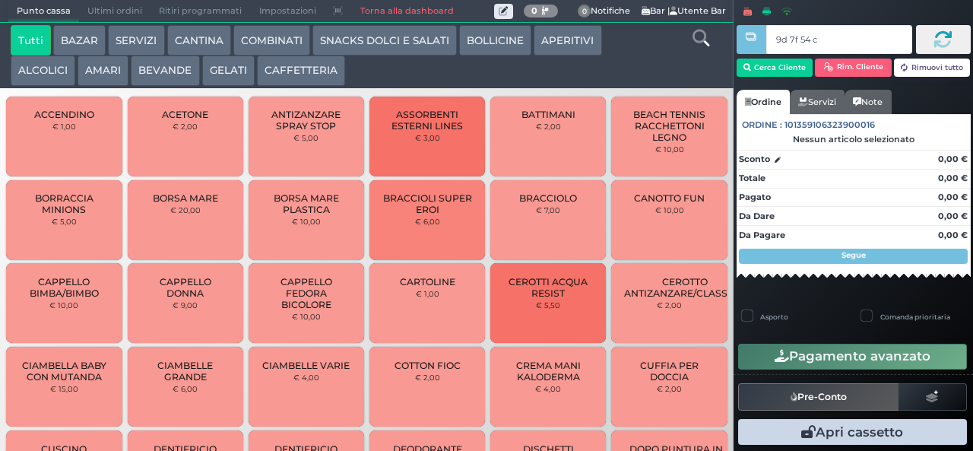
type input "9d 7f 54 c3"
click at [305, 74] on button "CAFFETTERIA" at bounding box center [301, 70] width 88 height 30
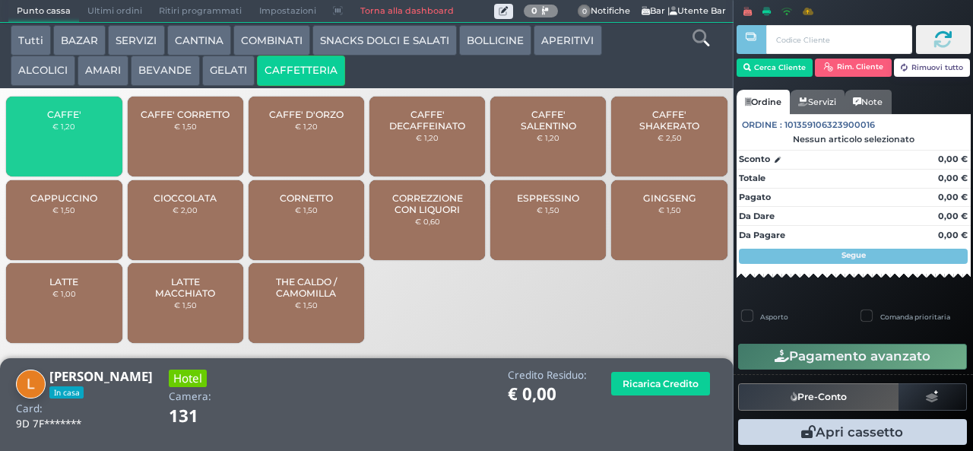
click at [49, 120] on span "CAFFE'" at bounding box center [64, 114] width 34 height 11
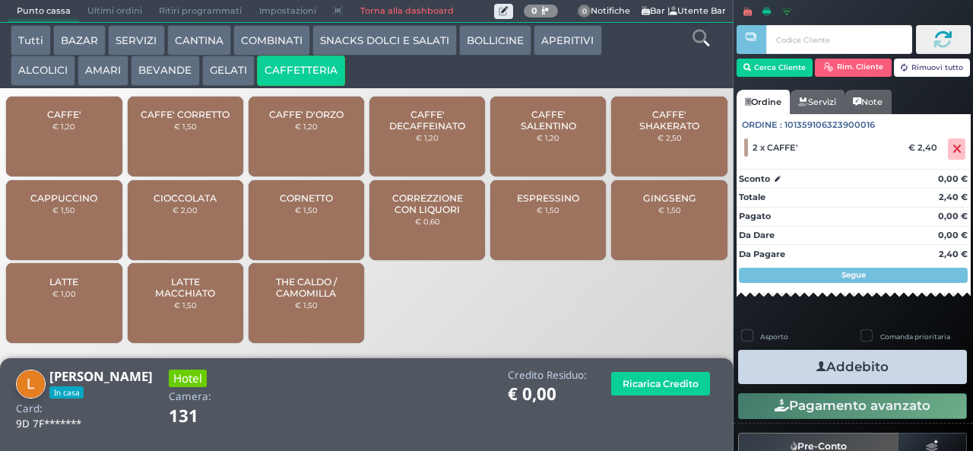
scroll to position [76, 0]
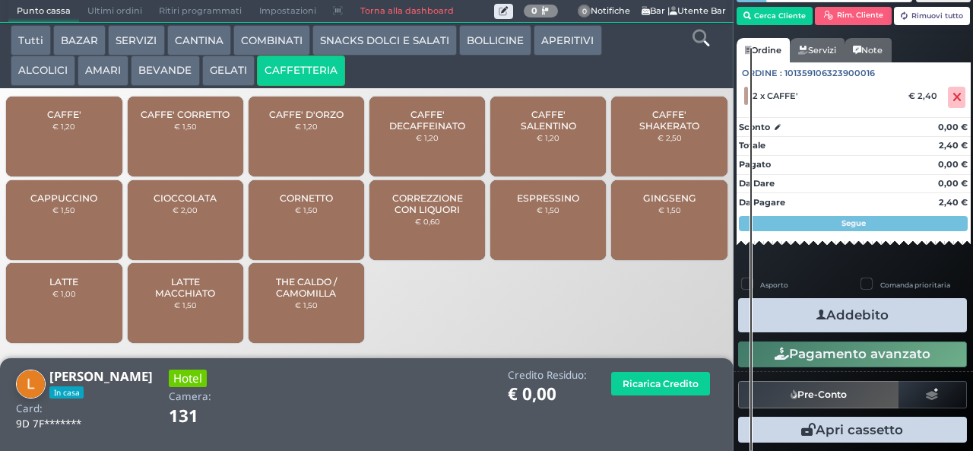
click at [837, 306] on button "Addebito" at bounding box center [852, 315] width 229 height 34
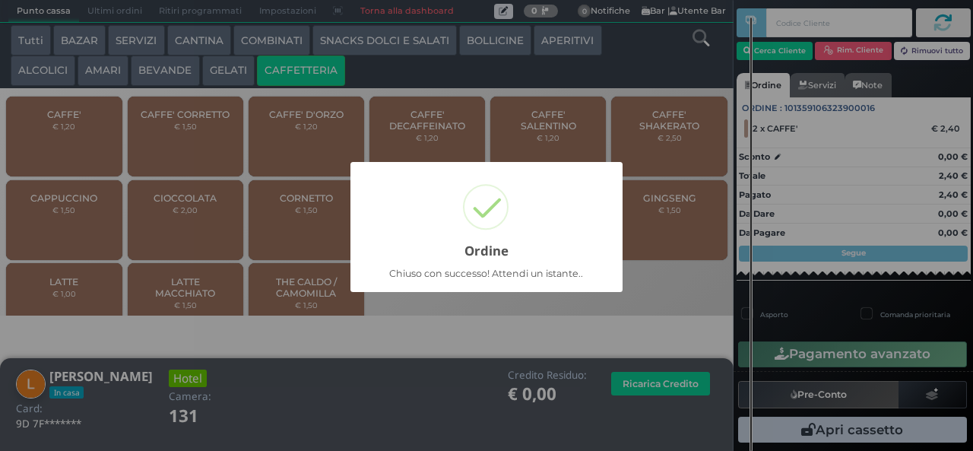
scroll to position [25, 0]
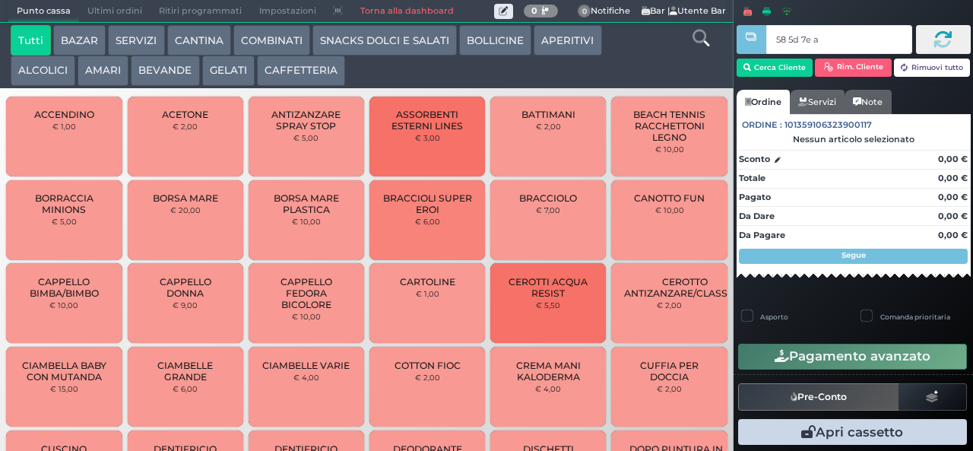
type input "58 5d 7e a0"
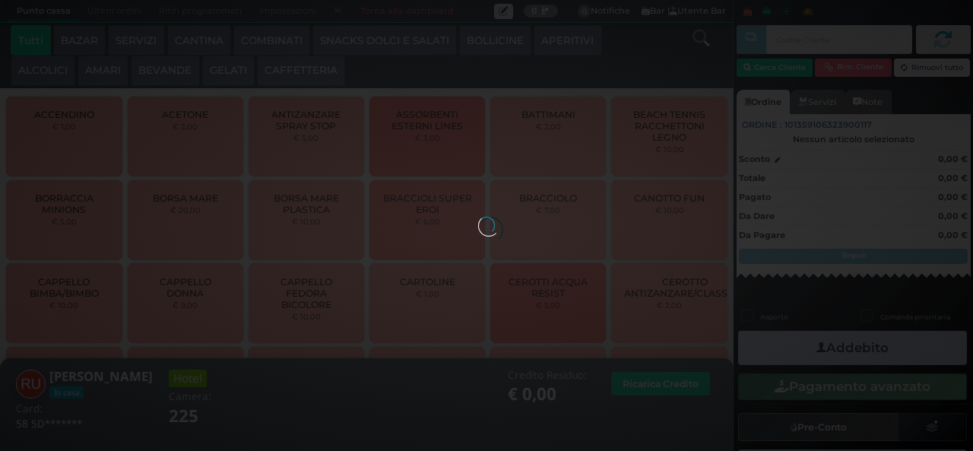
click at [298, 84] on button "CAFFETTERIA" at bounding box center [301, 70] width 88 height 30
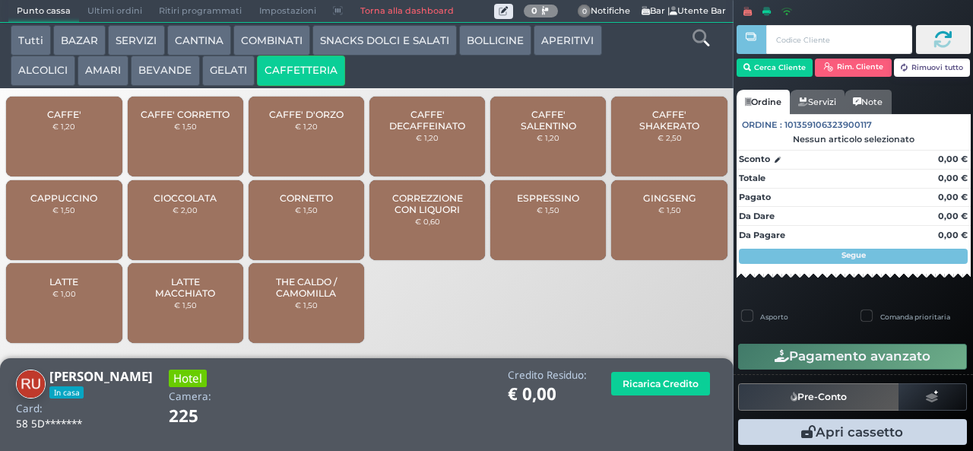
click at [95, 124] on div "CAFFE' € 1,20" at bounding box center [64, 137] width 116 height 80
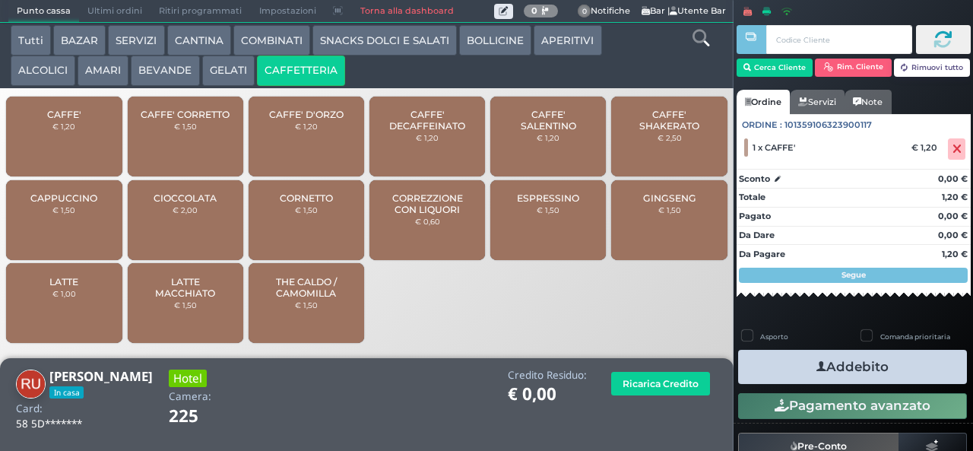
click at [793, 369] on button "Addebito" at bounding box center [852, 367] width 229 height 34
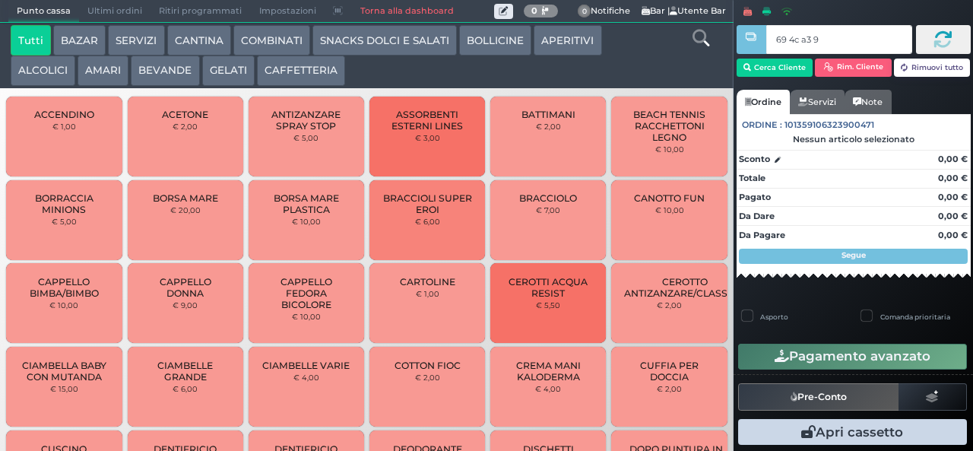
type input "69 4c a3 95"
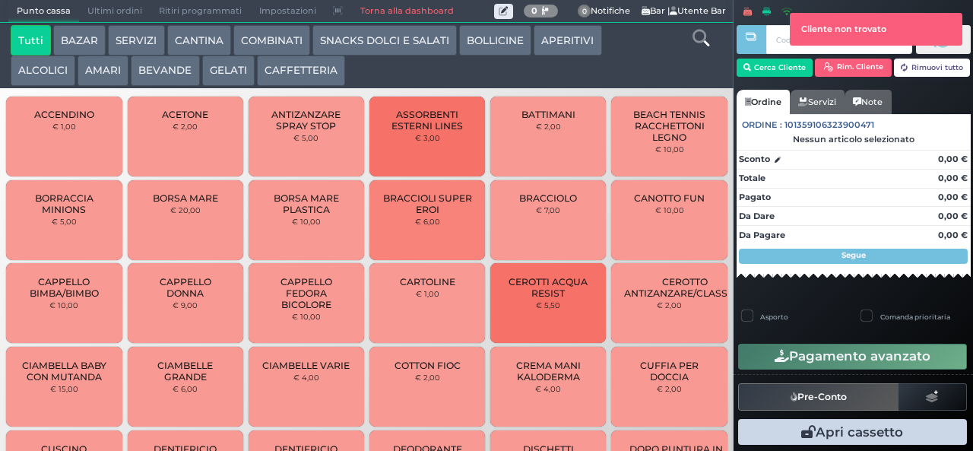
click at [332, 67] on button "CAFFETTERIA" at bounding box center [301, 70] width 88 height 30
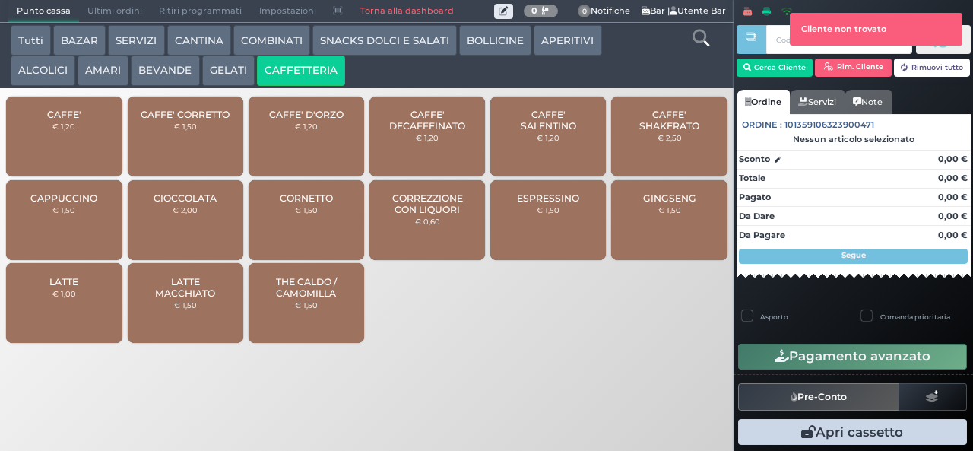
click at [58, 120] on span "CAFFE'" at bounding box center [64, 114] width 34 height 11
click at [48, 120] on span "CAFFE'" at bounding box center [64, 114] width 34 height 11
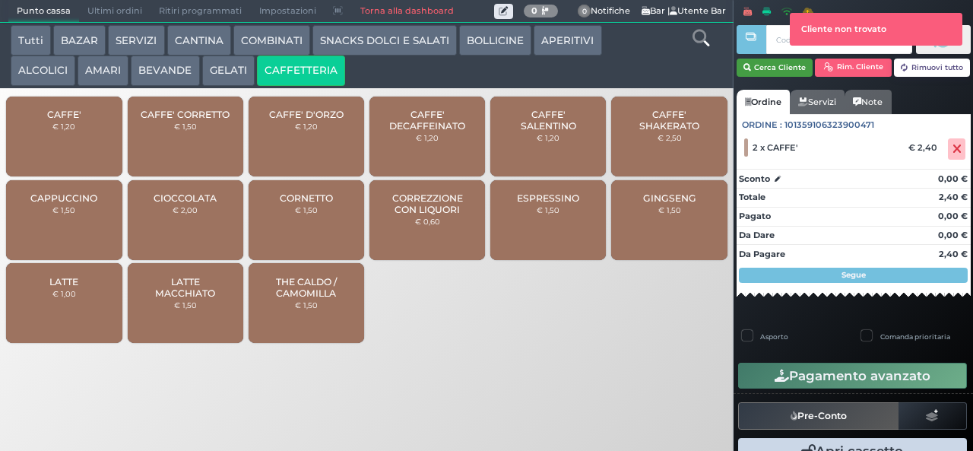
click at [764, 67] on button "Cerca Cliente" at bounding box center [774, 68] width 77 height 18
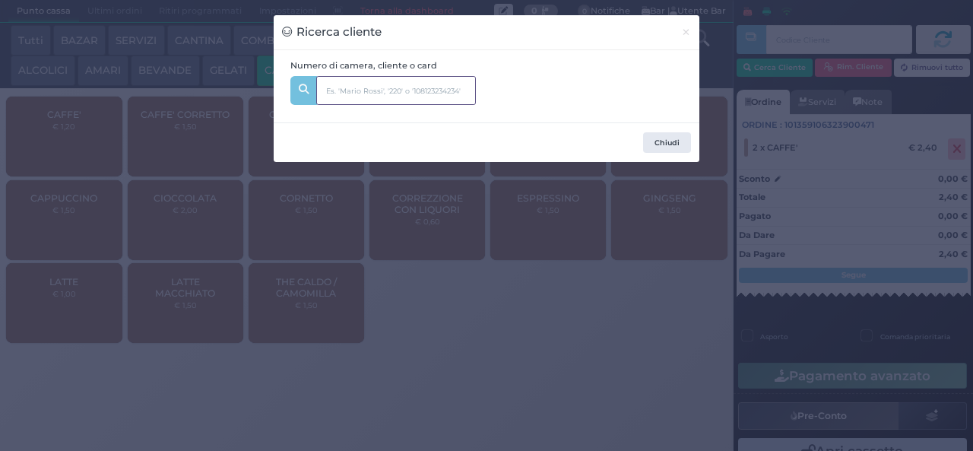
click at [423, 87] on input "text" at bounding box center [396, 90] width 160 height 29
type input "p"
type input "1"
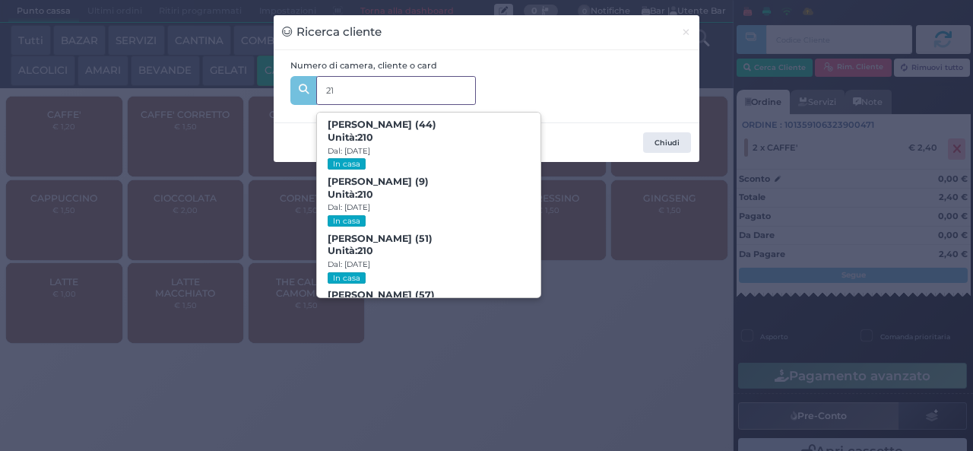
type input "215"
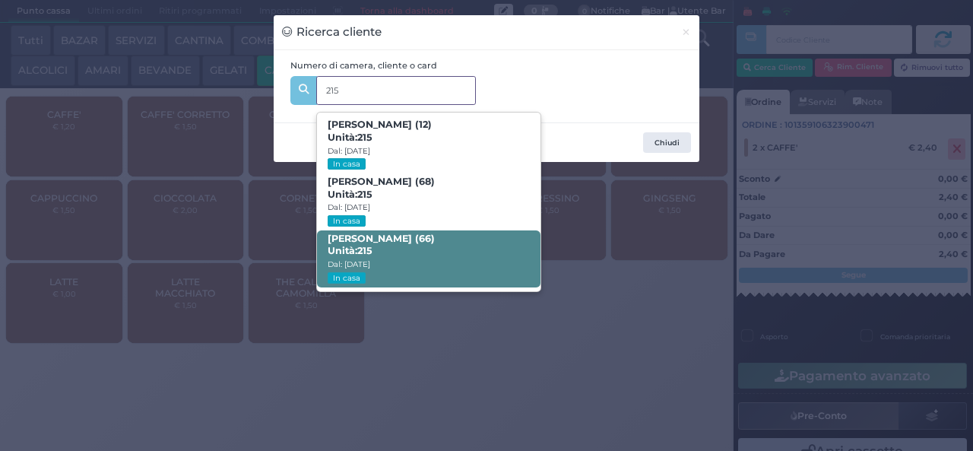
click at [448, 265] on span "[PERSON_NAME] (66) Unità: 215 Dal: [DATE] In casa" at bounding box center [428, 258] width 223 height 57
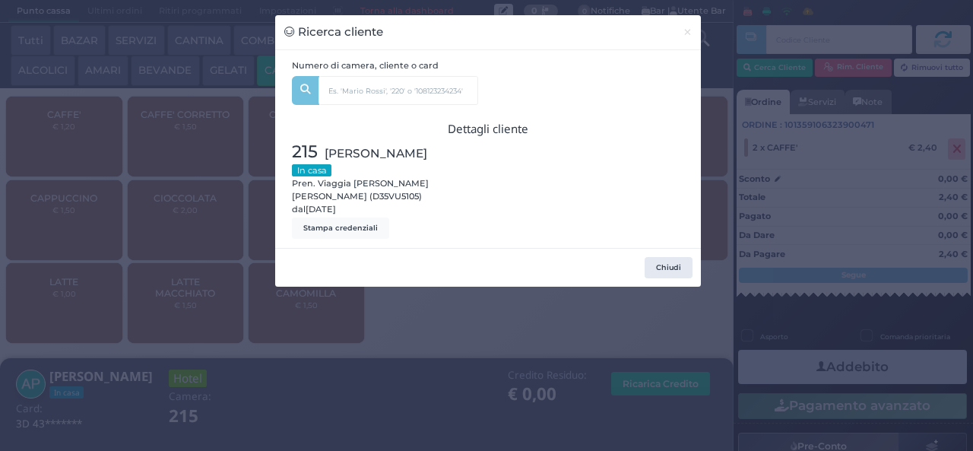
click at [273, 377] on div "Ricerca cliente × Numero di camera, cliente o card 215 [PERSON_NAME] (12) Unità…" at bounding box center [486, 225] width 973 height 451
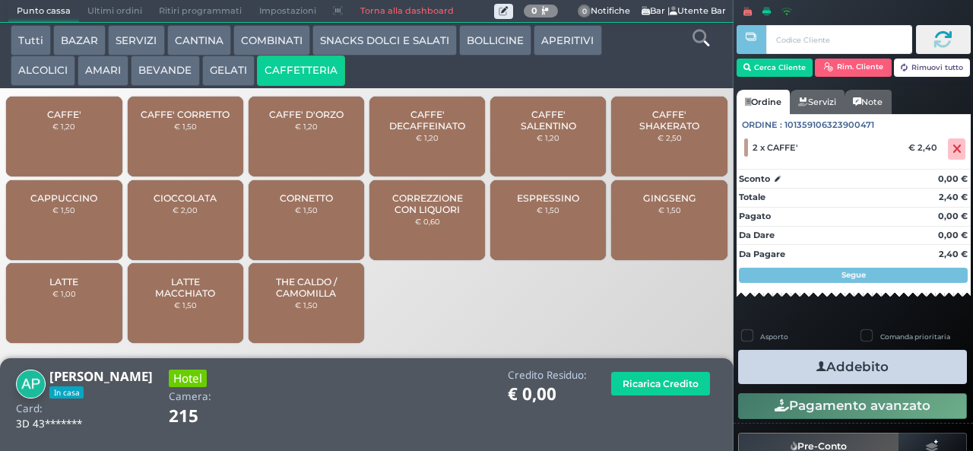
click at [816, 366] on icon "button" at bounding box center [821, 367] width 10 height 16
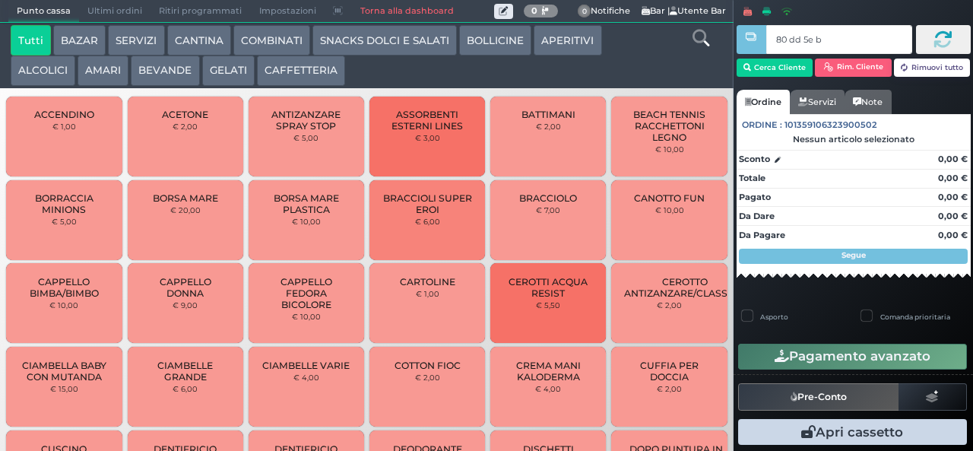
type input "80 dd 5e bb"
click at [288, 71] on button "CAFFETTERIA" at bounding box center [301, 70] width 88 height 30
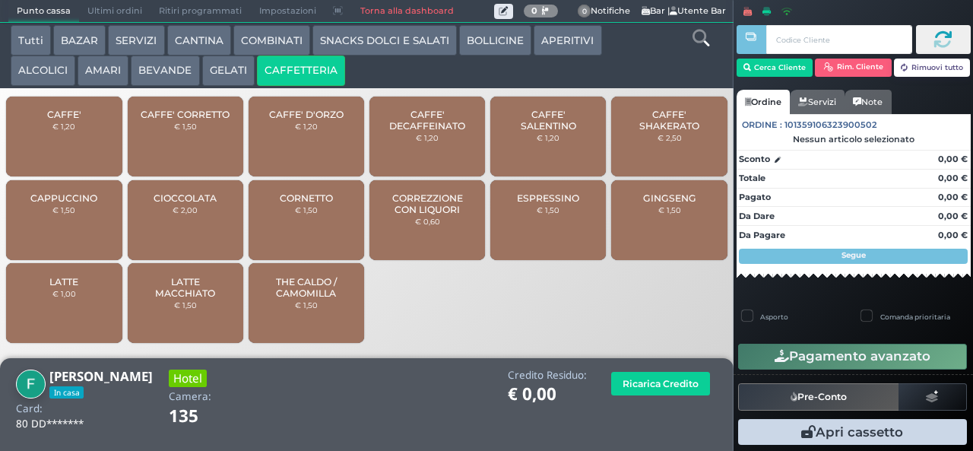
click at [563, 226] on div "ESPRESSINO € 1,50" at bounding box center [548, 220] width 116 height 80
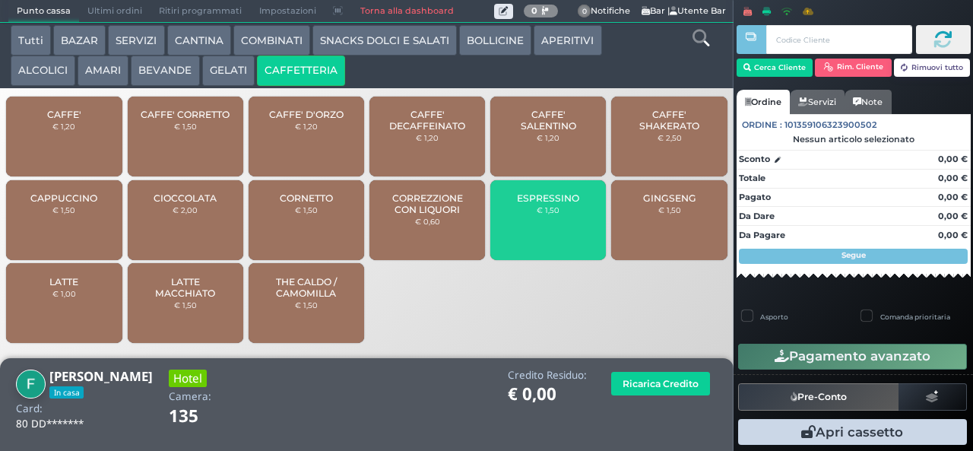
click at [74, 120] on span "CAFFE'" at bounding box center [64, 114] width 34 height 11
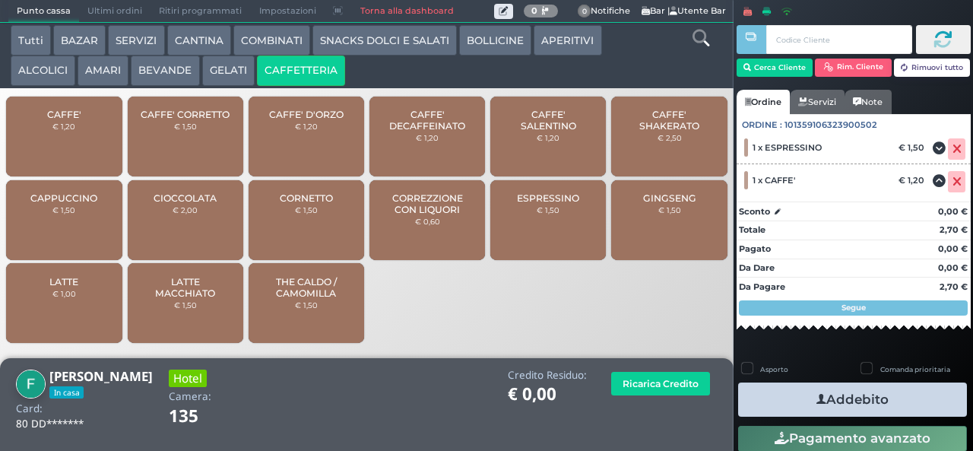
click at [817, 398] on icon "button" at bounding box center [821, 399] width 10 height 16
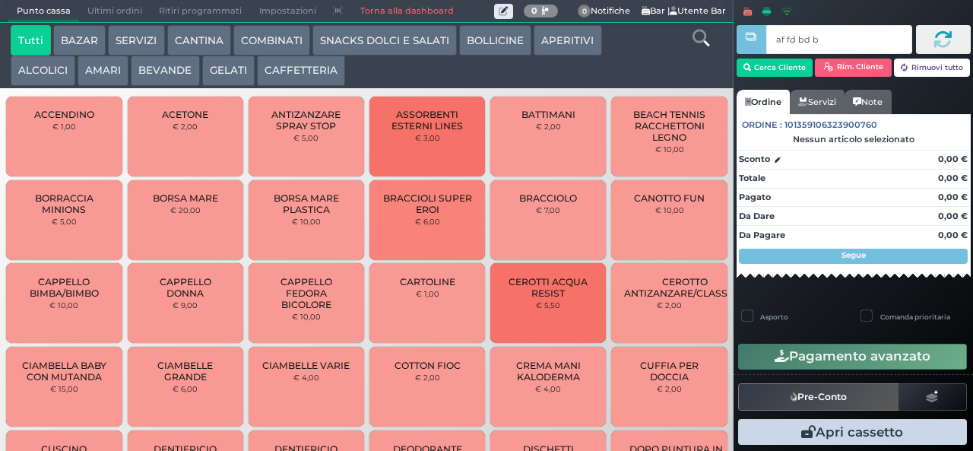
type input "af fd bd b9"
click at [289, 86] on button "CAFFETTERIA" at bounding box center [301, 70] width 88 height 30
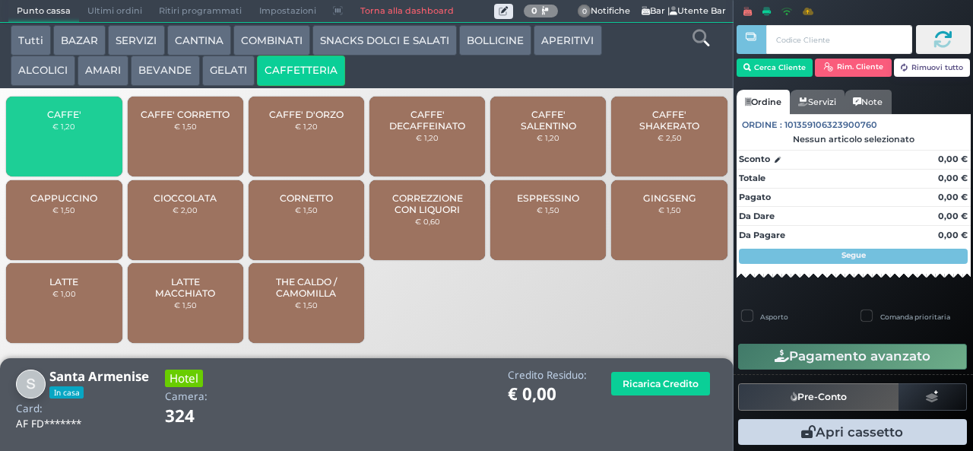
click at [56, 154] on div "CAFFE' € 1,20" at bounding box center [64, 137] width 116 height 80
click at [61, 147] on div "CAFFE' € 1,20" at bounding box center [64, 137] width 116 height 80
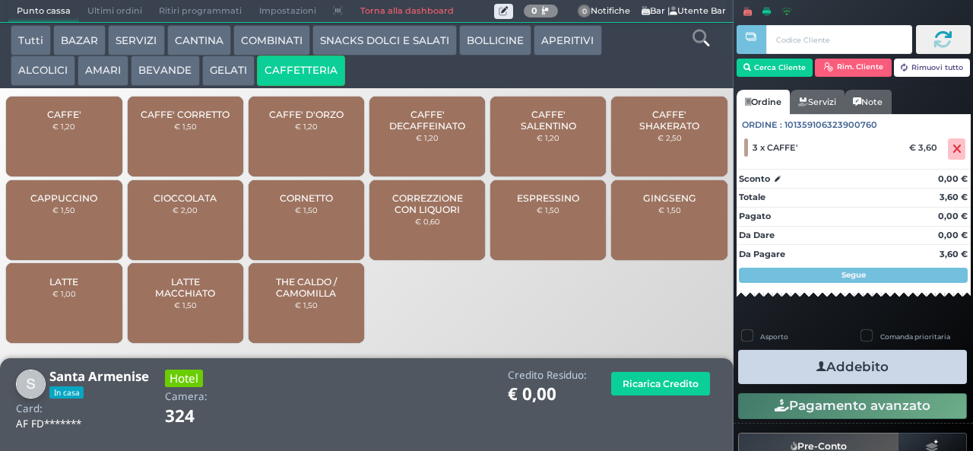
click at [793, 379] on button "Addebito" at bounding box center [852, 367] width 229 height 34
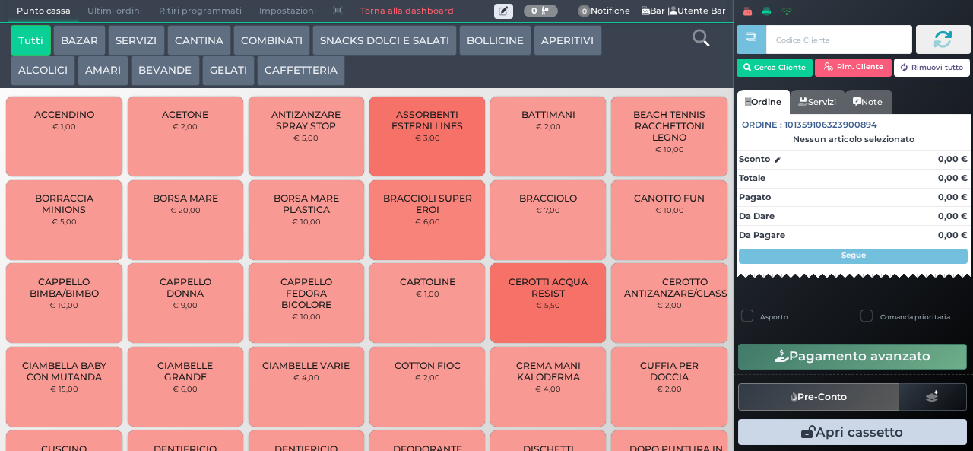
click at [309, 71] on button "CAFFETTERIA" at bounding box center [301, 70] width 88 height 30
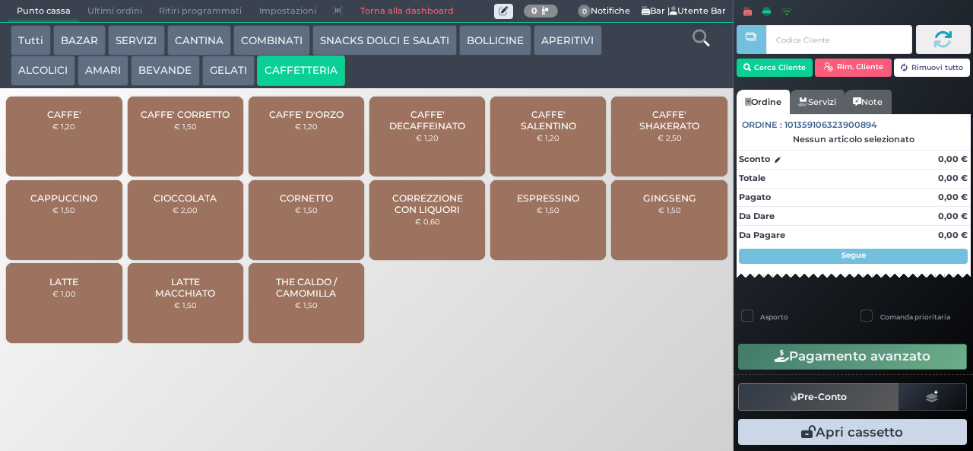
click at [58, 146] on div "CAFFE' € 1,20" at bounding box center [64, 137] width 116 height 80
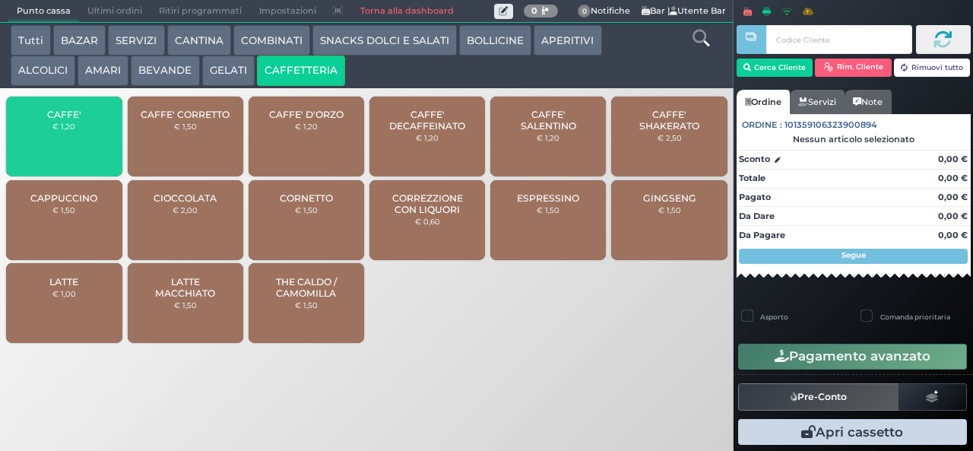
click at [50, 150] on div "CAFFE' € 1,20" at bounding box center [64, 137] width 116 height 80
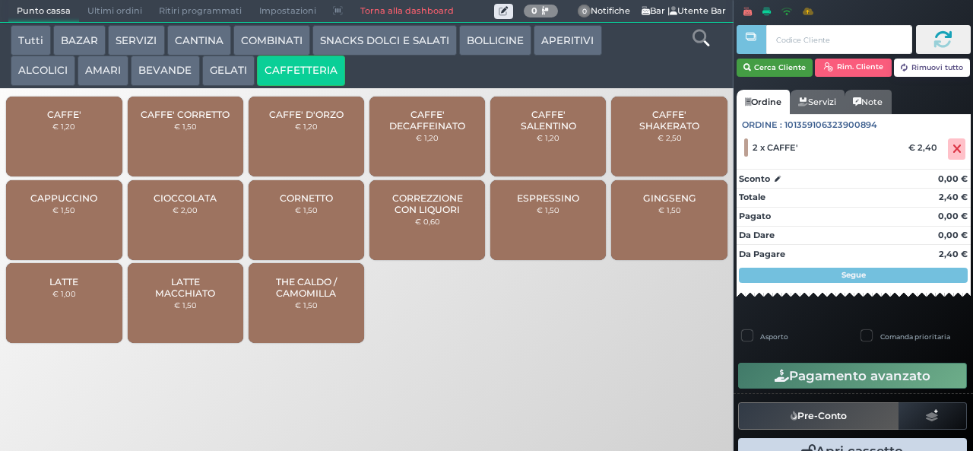
click at [775, 71] on button "Cerca Cliente" at bounding box center [774, 68] width 77 height 18
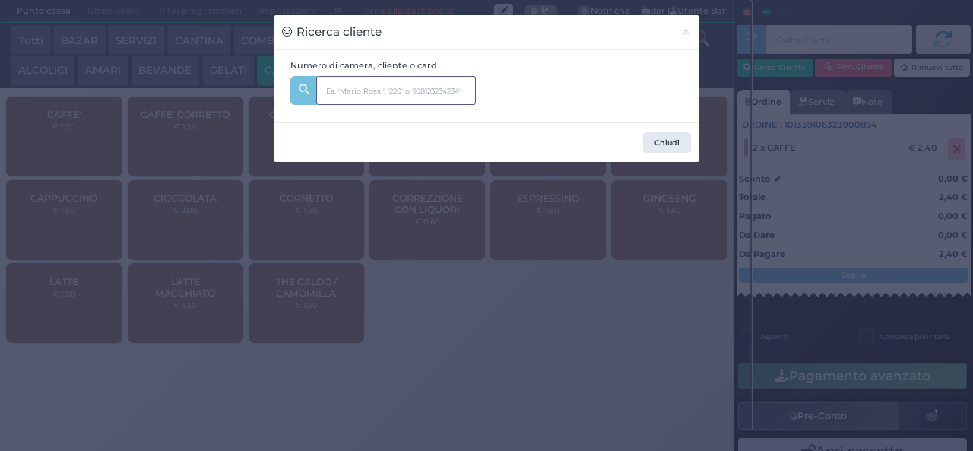
click at [366, 96] on input "text" at bounding box center [396, 90] width 160 height 29
type input "141"
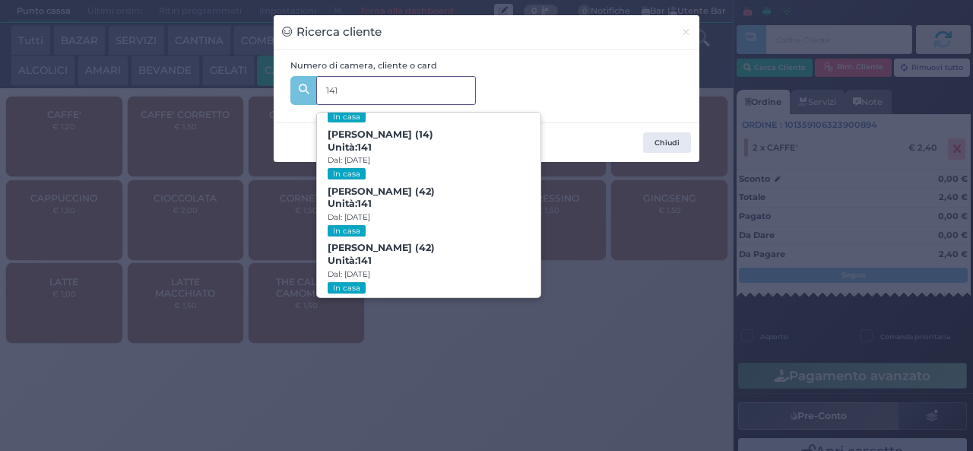
scroll to position [69, 0]
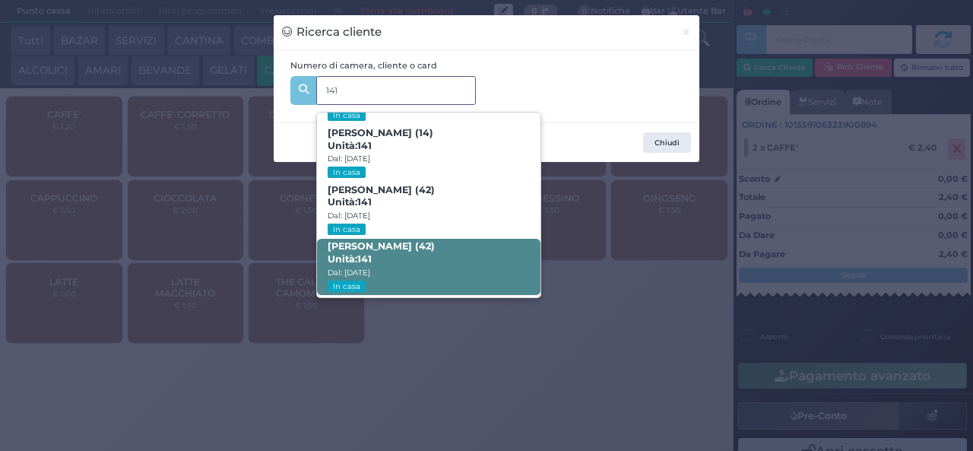
click at [453, 261] on span "Giuseppe Autiero (42) Unità: 141 Dal: 31/08/2025 In casa" at bounding box center [428, 267] width 223 height 57
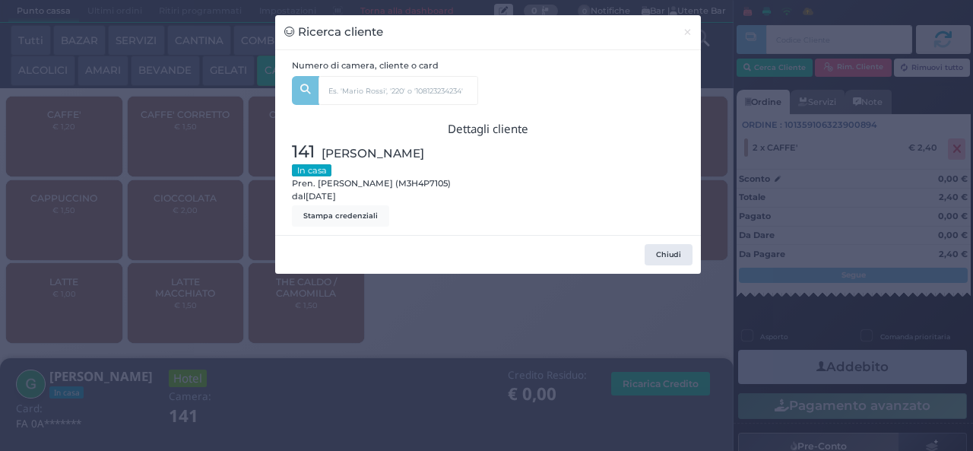
click at [430, 363] on div "Ricerca cliente × Numero di camera, cliente o card 141 Gabriele Autiero (11) Un…" at bounding box center [486, 225] width 973 height 451
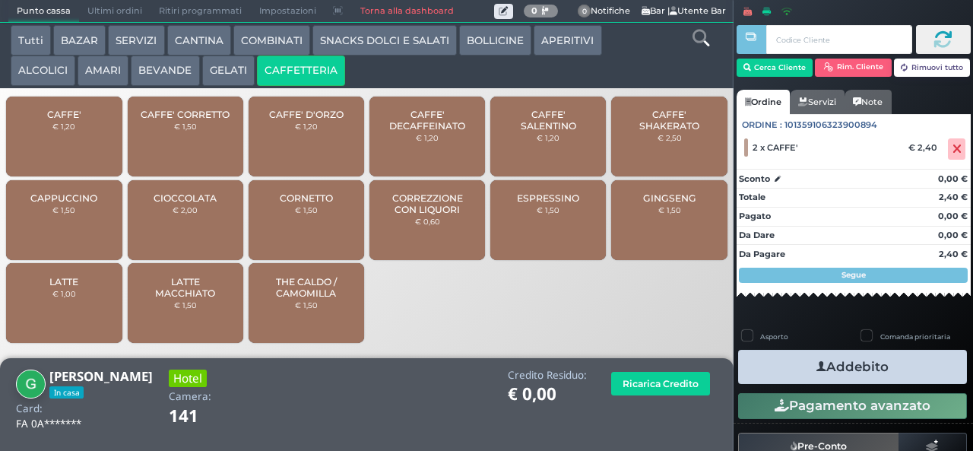
click at [816, 366] on icon "button" at bounding box center [821, 367] width 10 height 16
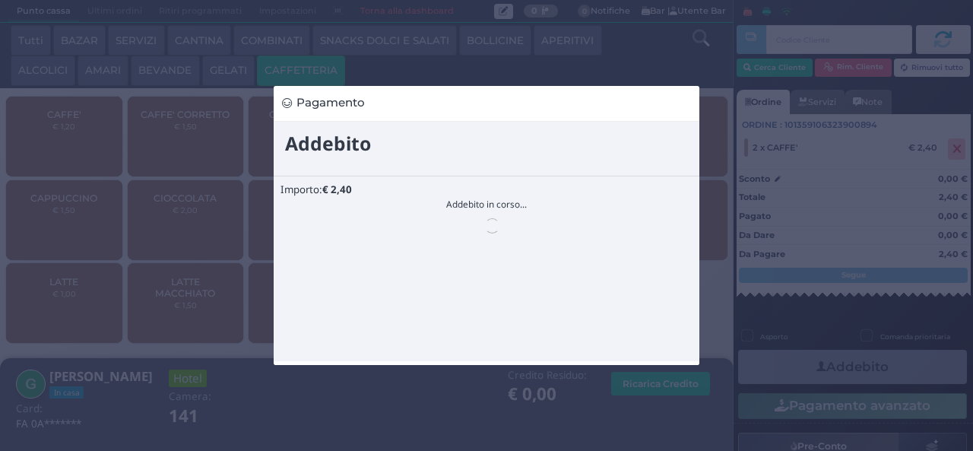
scroll to position [0, 0]
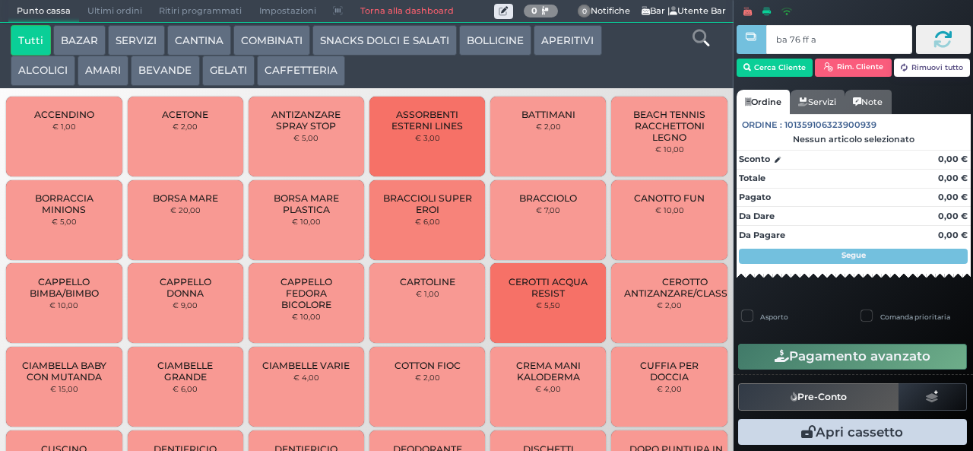
type input "ba 76 ff ac"
click at [319, 76] on button "CAFFETTERIA" at bounding box center [301, 70] width 88 height 30
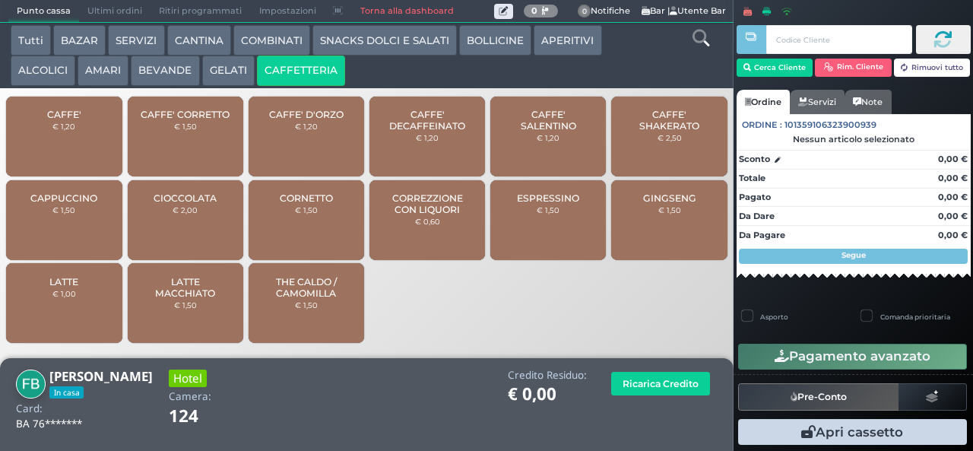
click at [160, 68] on button "BEVANDE" at bounding box center [165, 70] width 68 height 30
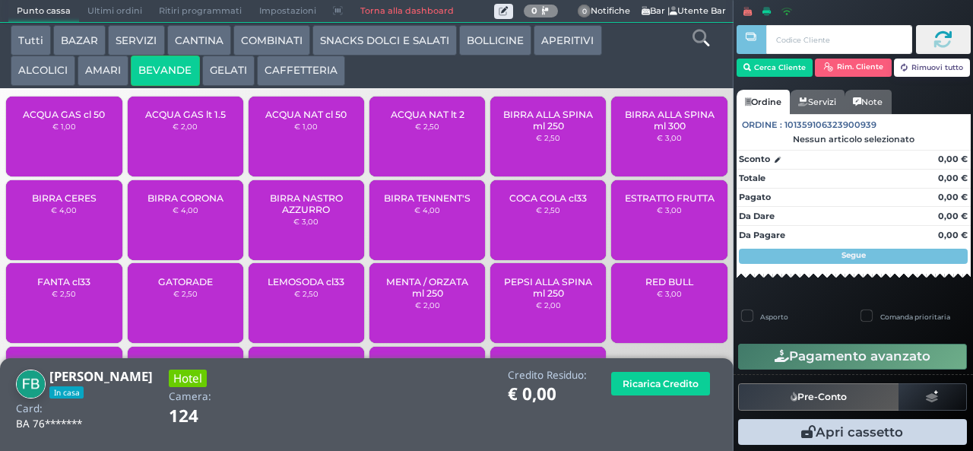
click at [61, 131] on small "€ 1,00" at bounding box center [64, 126] width 24 height 9
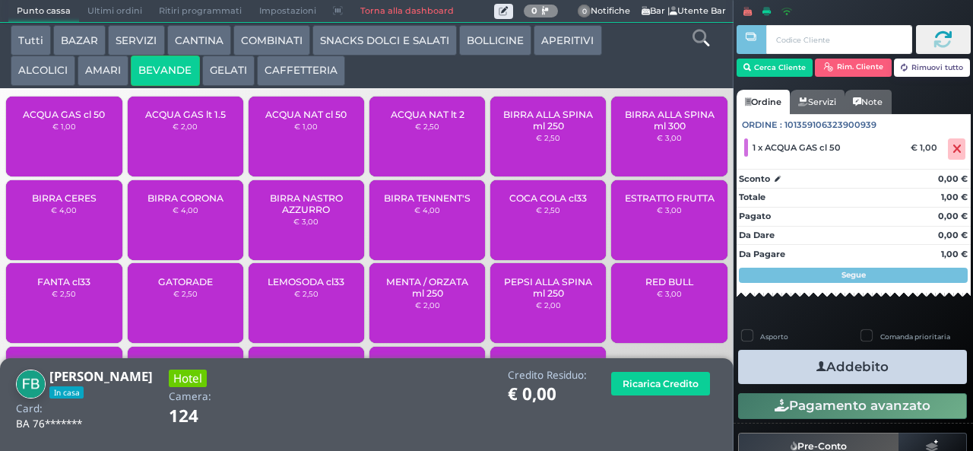
click at [312, 120] on span "ACQUA NAT cl 50" at bounding box center [305, 114] width 81 height 11
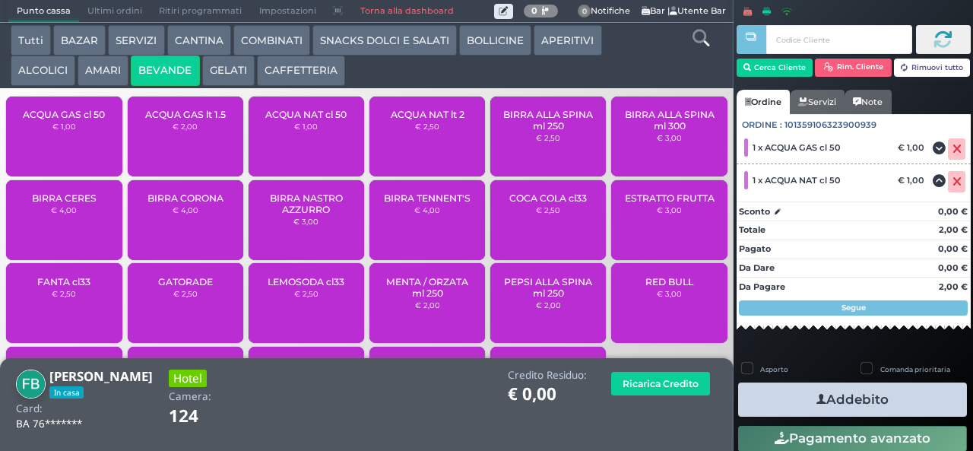
click at [860, 385] on button "Addebito" at bounding box center [852, 399] width 229 height 34
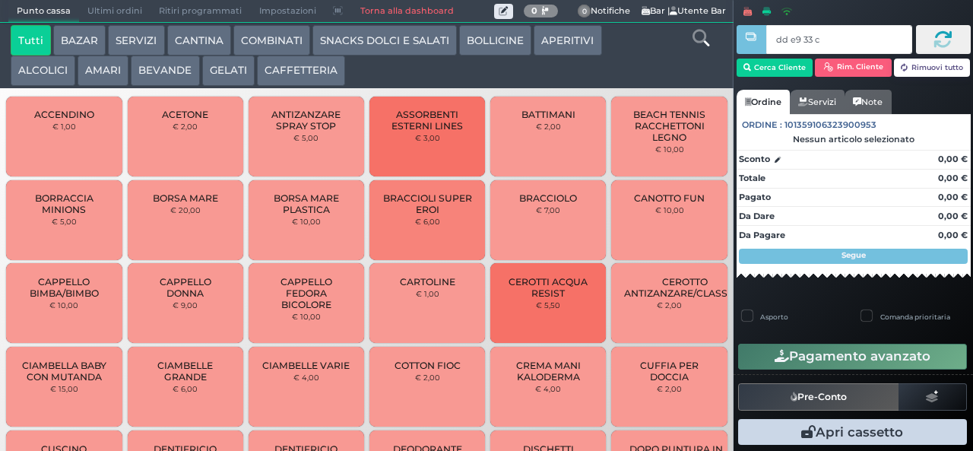
type input "dd e9 33 c3"
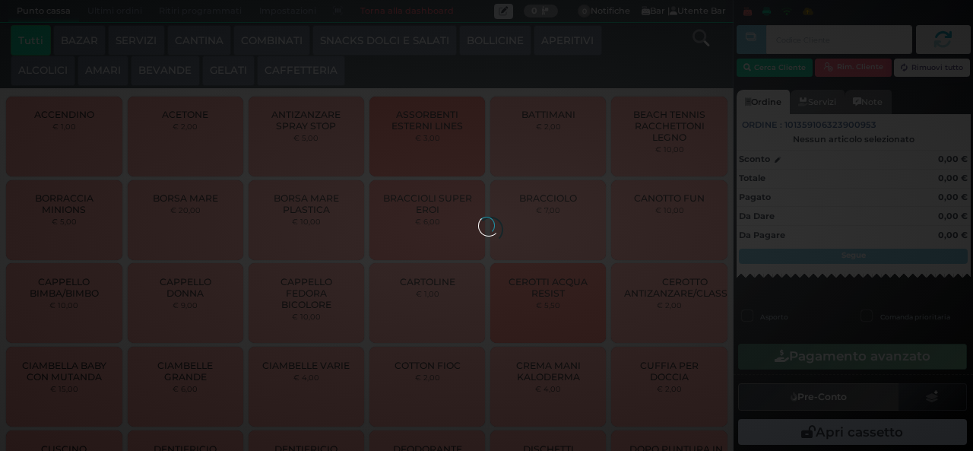
click at [478, 217] on div at bounding box center [486, 225] width 17 height 17
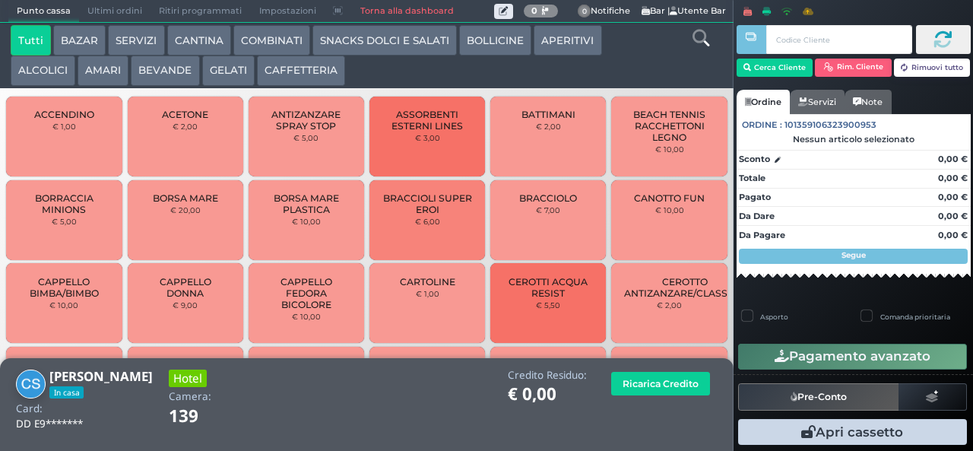
click at [310, 68] on button "CAFFETTERIA" at bounding box center [301, 70] width 88 height 30
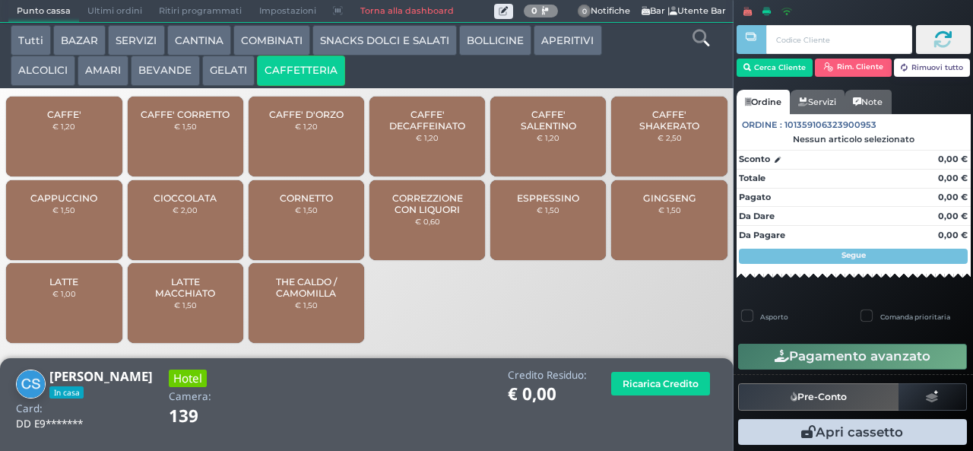
click at [71, 120] on span "CAFFE'" at bounding box center [64, 114] width 34 height 11
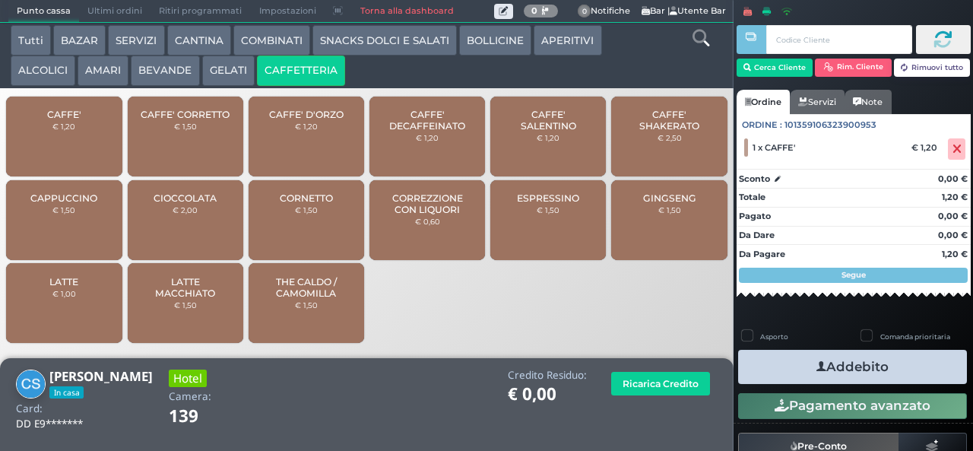
click at [838, 364] on button "Addebito" at bounding box center [852, 367] width 229 height 34
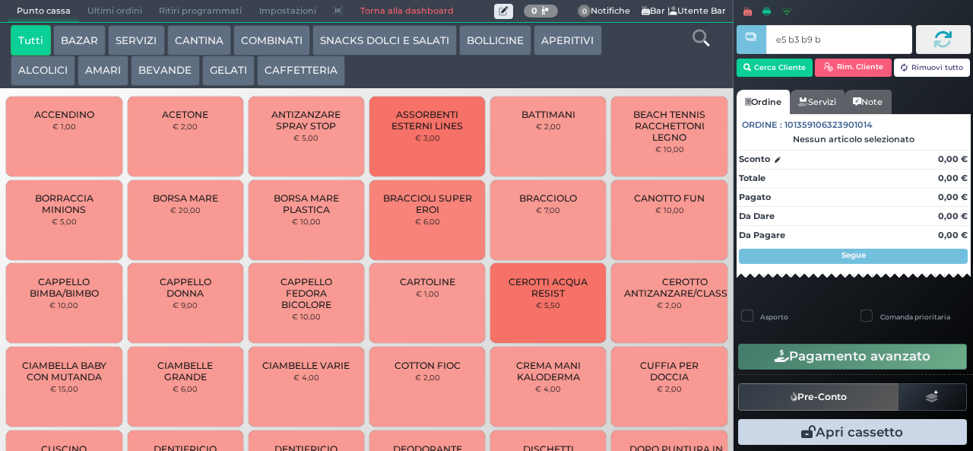
type input "e5 b3 b9 b9"
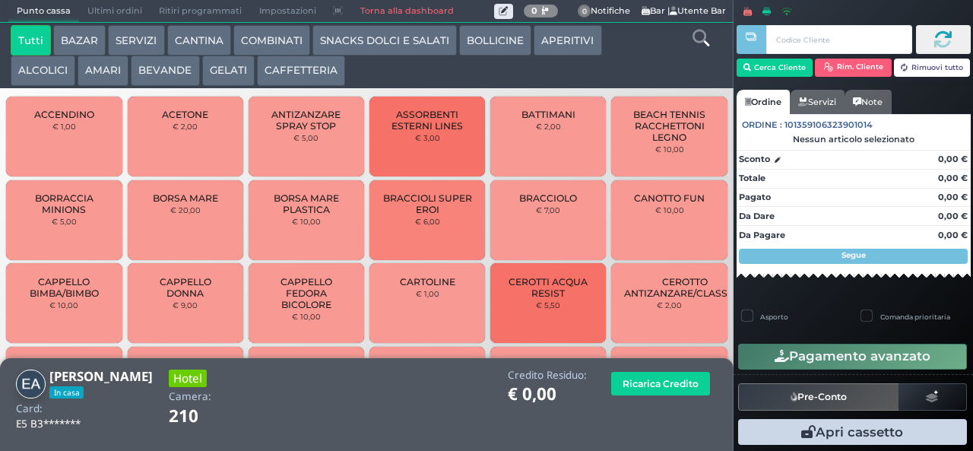
click at [170, 70] on button "BEVANDE" at bounding box center [165, 70] width 68 height 30
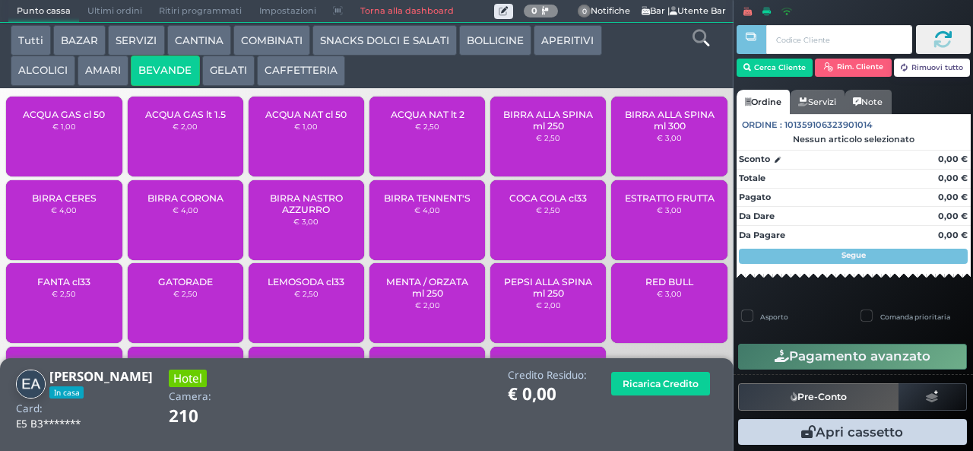
click at [419, 120] on span "ACQUA NAT lt 2" at bounding box center [428, 114] width 74 height 11
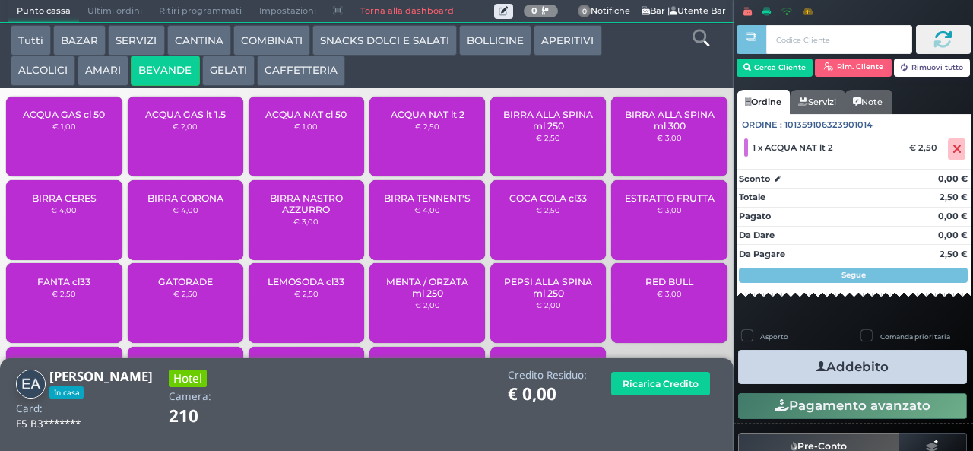
click at [816, 366] on icon "button" at bounding box center [821, 367] width 10 height 16
